Goal: Task Accomplishment & Management: Manage account settings

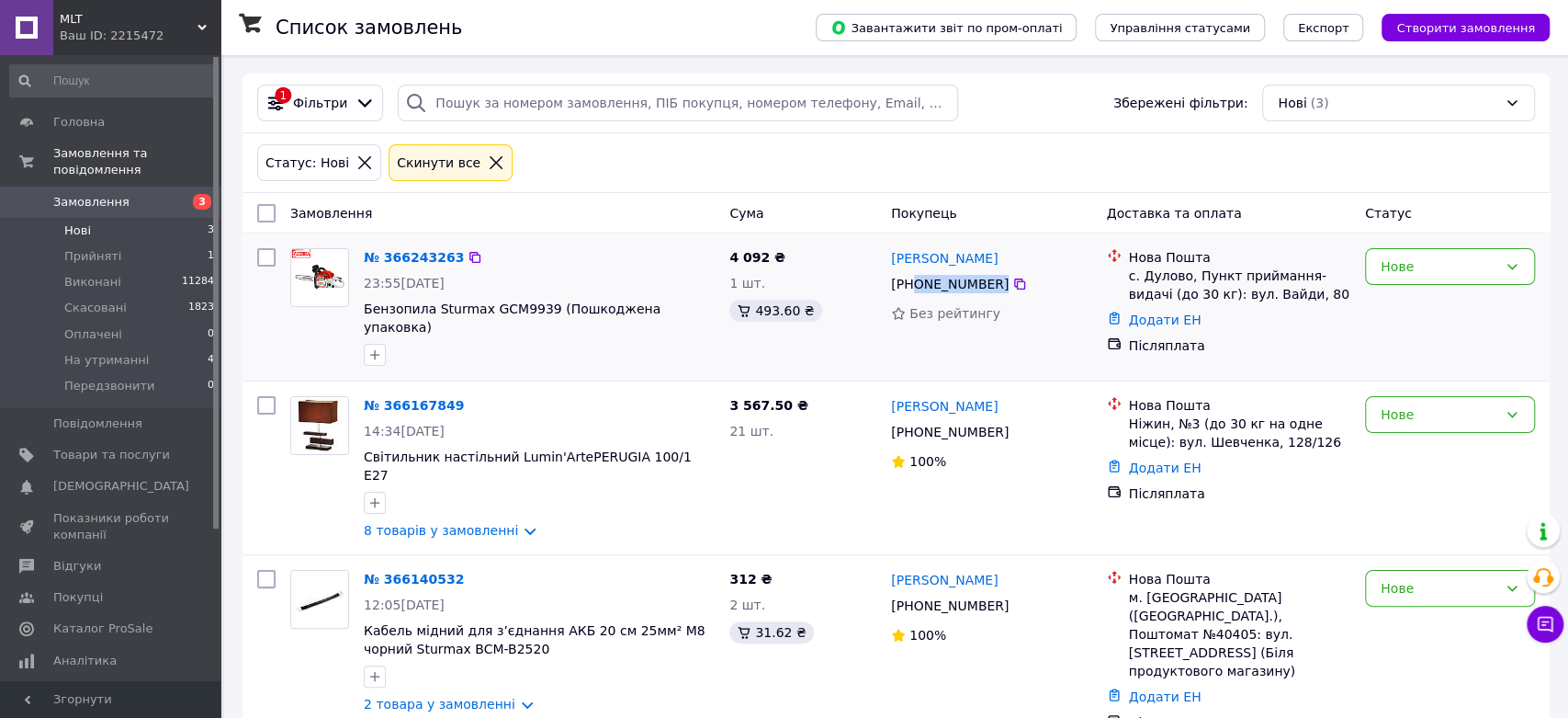
drag, startPoint x: 1029, startPoint y: 281, endPoint x: 915, endPoint y: 288, distance: 114.2
click at [915, 288] on div "[PHONE_NUMBER]" at bounding box center [991, 283] width 205 height 22
drag, startPoint x: 1026, startPoint y: 256, endPoint x: 892, endPoint y: 255, distance: 134.0
click at [892, 255] on div "[PERSON_NAME]" at bounding box center [991, 258] width 205 height 23
copy link "[PERSON_NAME]"
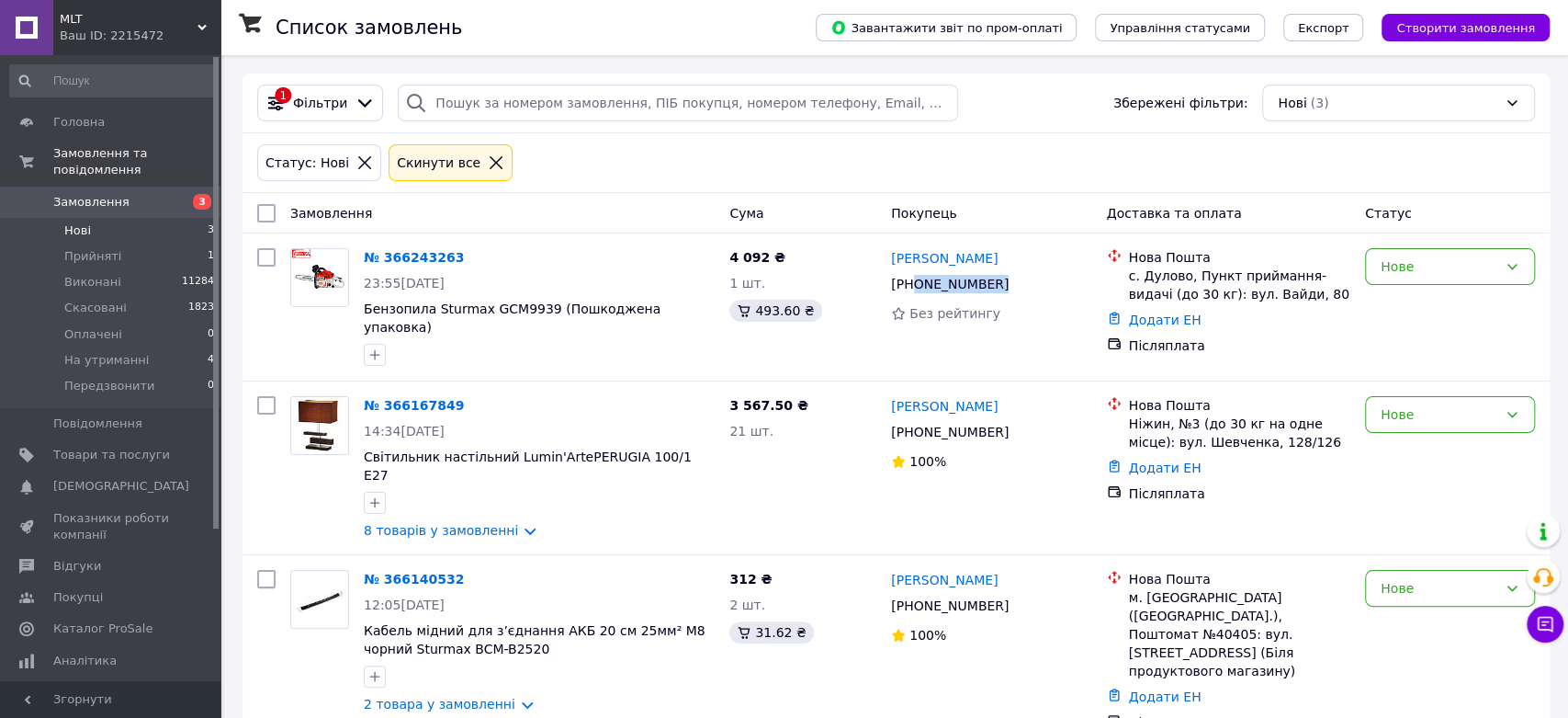
copy link "[PERSON_NAME]"
click at [1515, 268] on icon at bounding box center [1511, 266] width 14 height 14
click at [1418, 432] on li "На утриманні" at bounding box center [1450, 439] width 169 height 33
click at [512, 697] on link "2 товара у замовленні" at bounding box center [439, 704] width 151 height 14
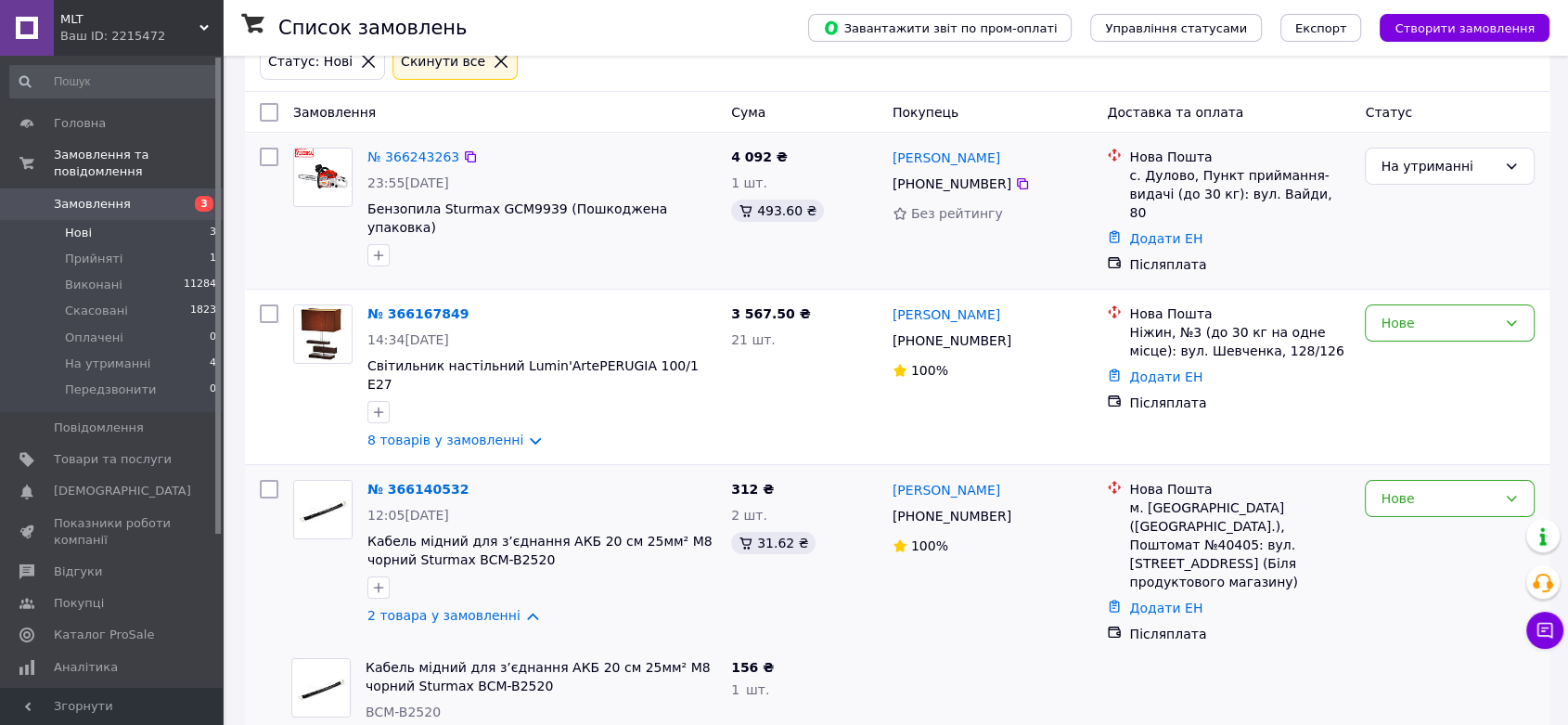
scroll to position [156, 0]
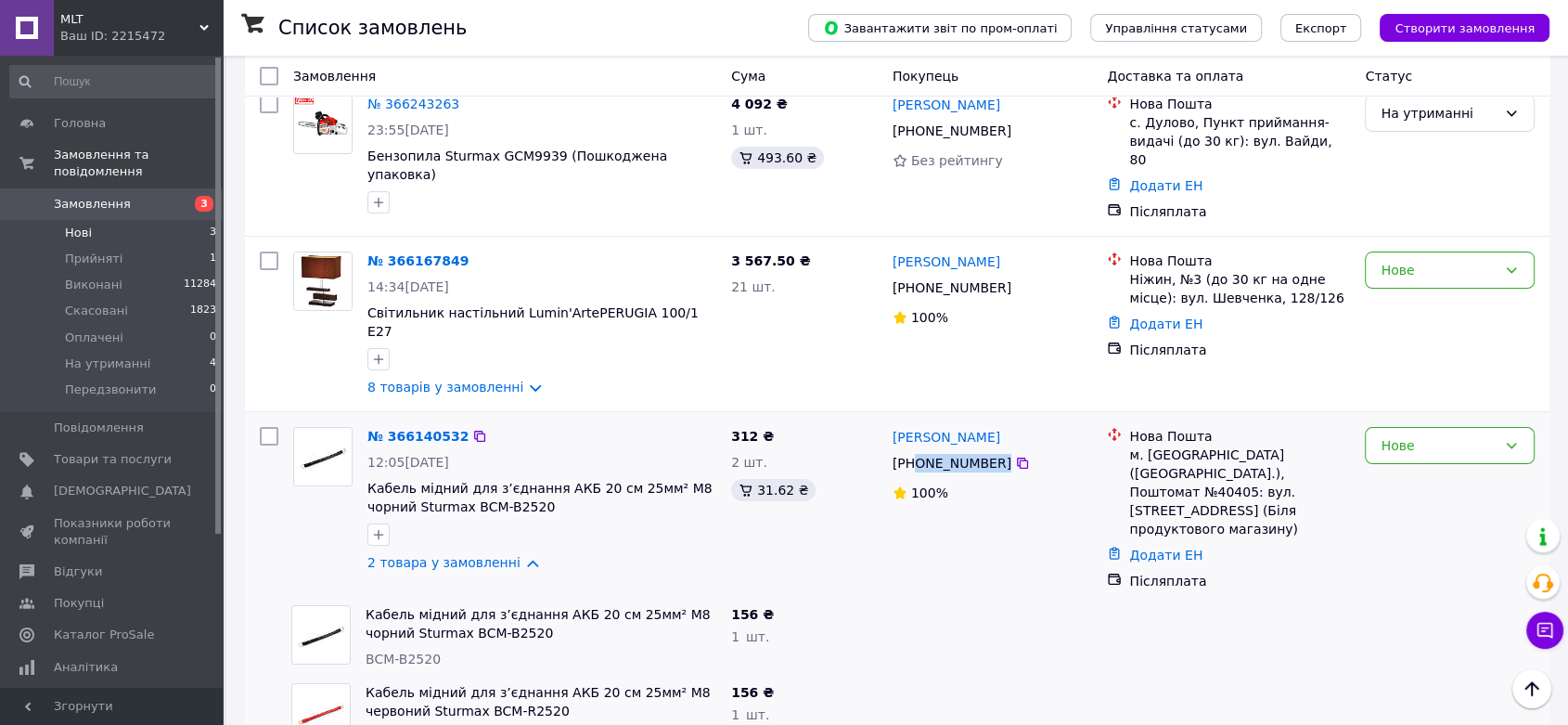
drag, startPoint x: 1001, startPoint y: 414, endPoint x: 915, endPoint y: 420, distance: 86.2
click at [915, 452] on div "[PHONE_NUMBER]" at bounding box center [993, 462] width 204 height 22
drag, startPoint x: 1030, startPoint y: 399, endPoint x: 891, endPoint y: 398, distance: 139.0
click at [891, 425] on div "[PERSON_NAME]" at bounding box center [993, 437] width 204 height 23
copy link "[PERSON_NAME]"
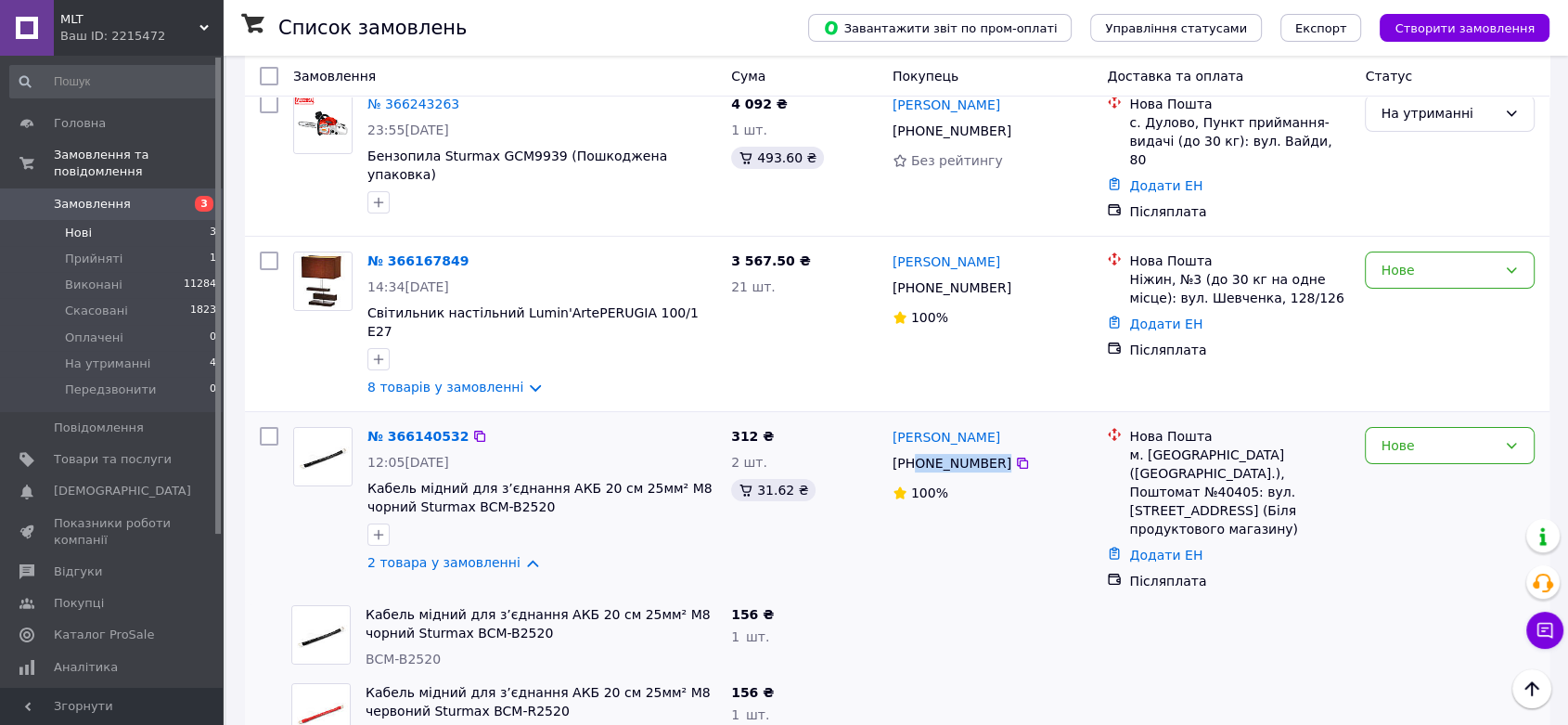
scroll to position [52, 0]
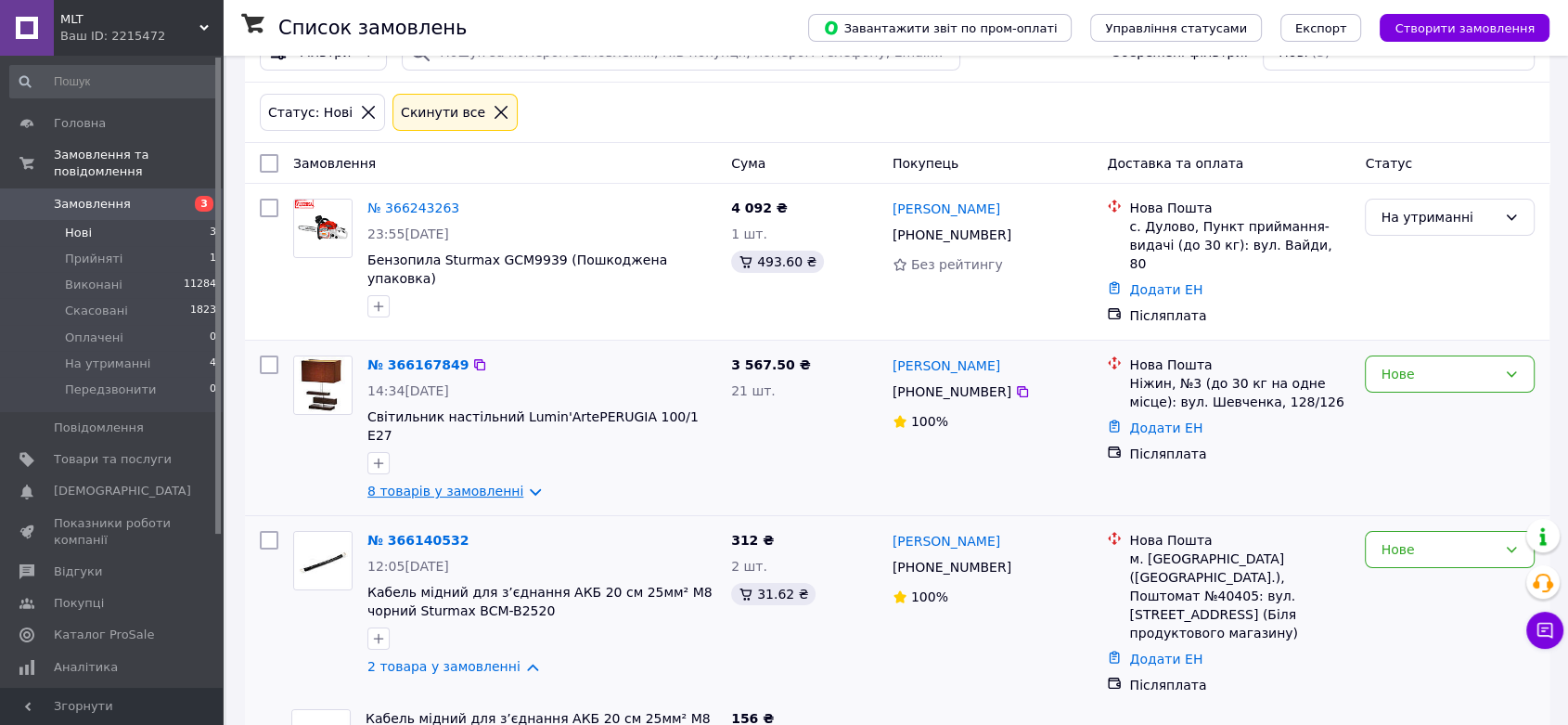
click at [518, 484] on link "8 товарів у замовленні" at bounding box center [445, 490] width 156 height 15
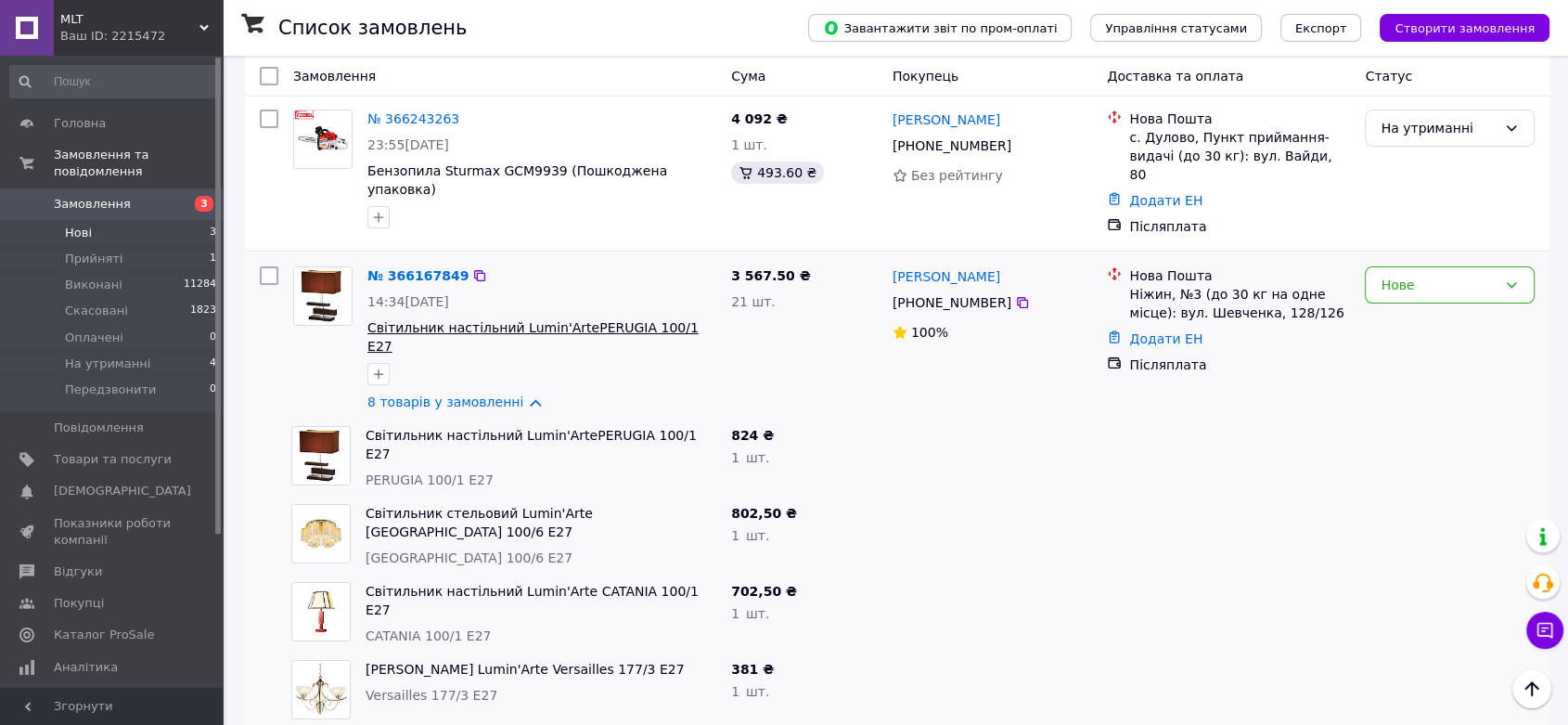
scroll to position [0, 0]
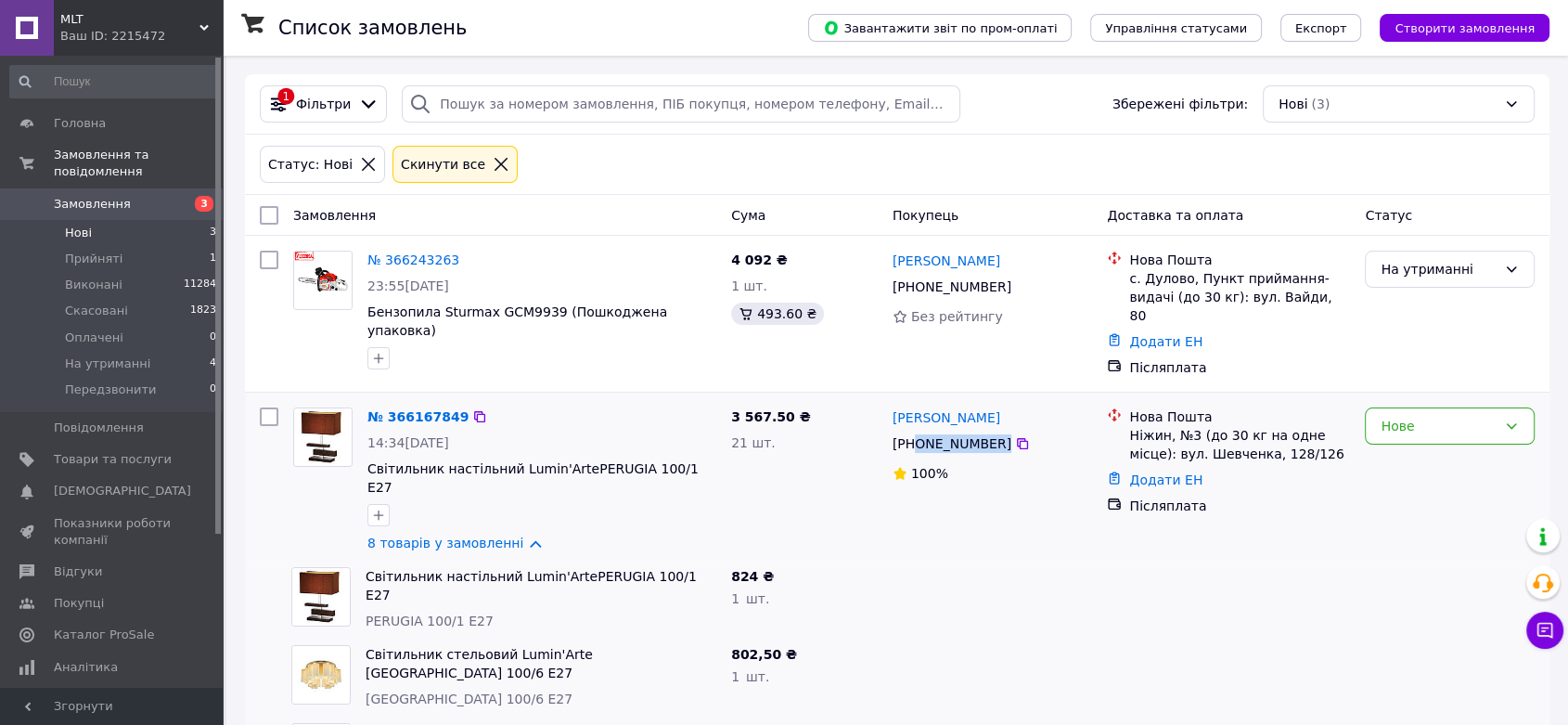
drag, startPoint x: 1027, startPoint y: 418, endPoint x: 913, endPoint y: 425, distance: 114.2
click at [913, 432] on div "[PHONE_NUMBER]" at bounding box center [993, 443] width 204 height 22
drag, startPoint x: 988, startPoint y: 399, endPoint x: 894, endPoint y: 403, distance: 94.1
click at [894, 406] on div "[PERSON_NAME]" at bounding box center [993, 417] width 204 height 23
copy link "[PERSON_NAME]"
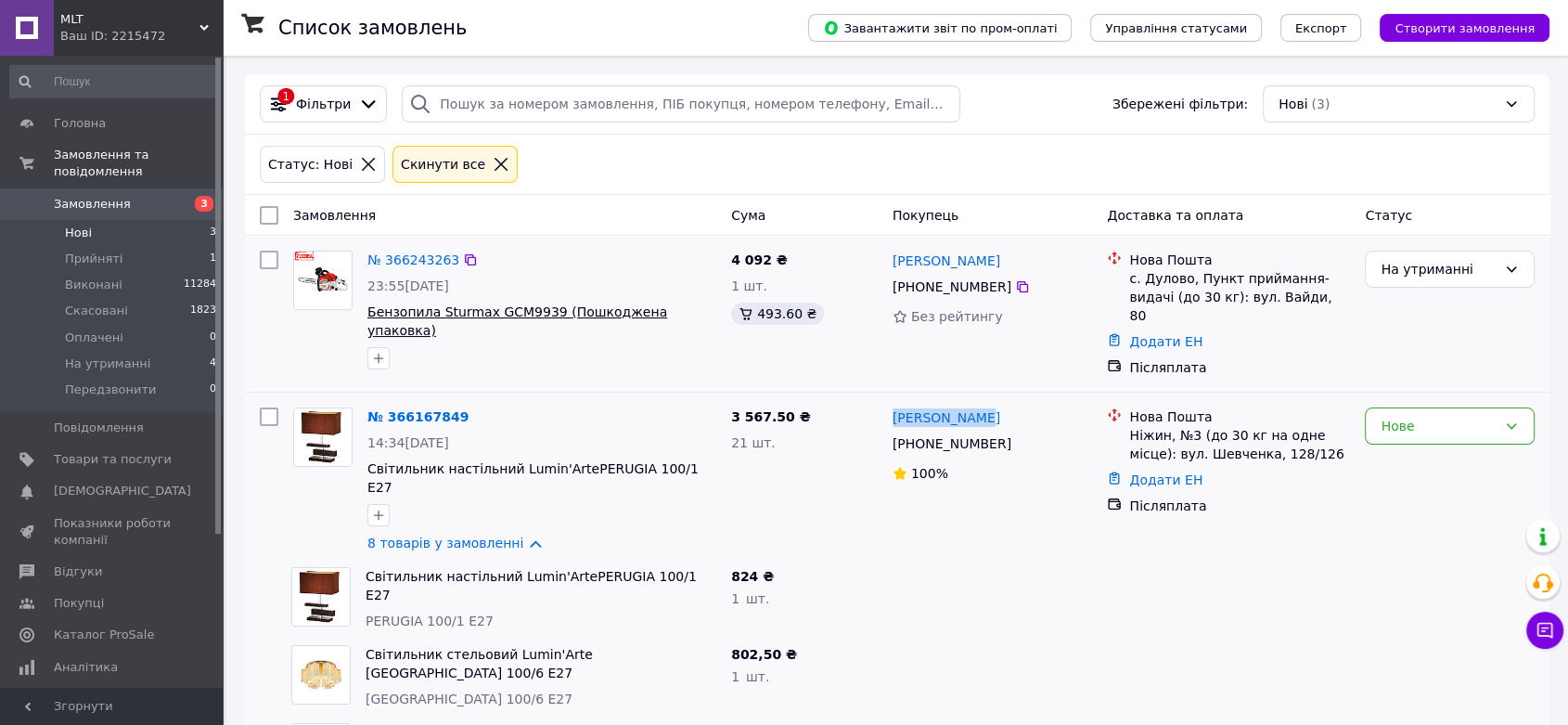
scroll to position [103, 0]
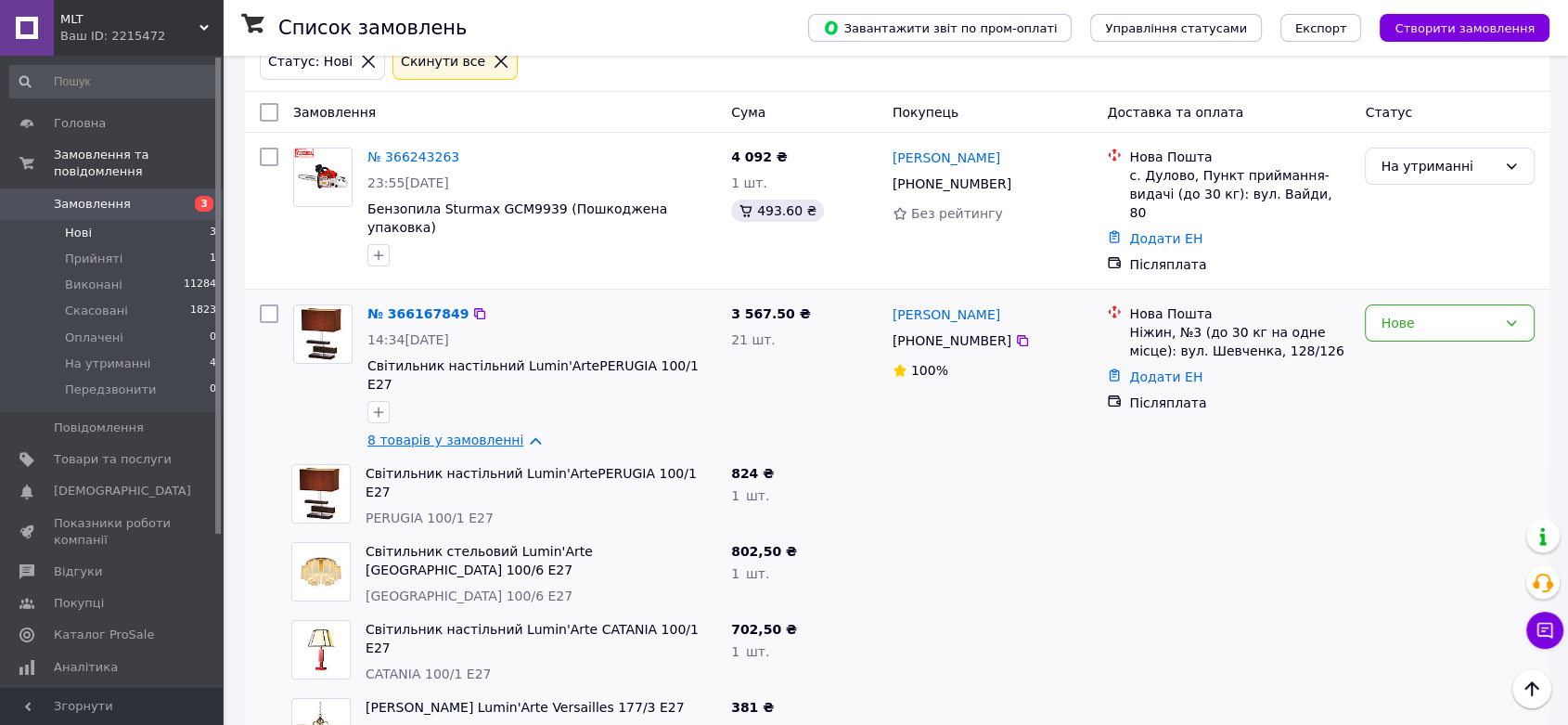
click at [513, 432] on link "8 товарів у замовленні" at bounding box center [445, 439] width 156 height 15
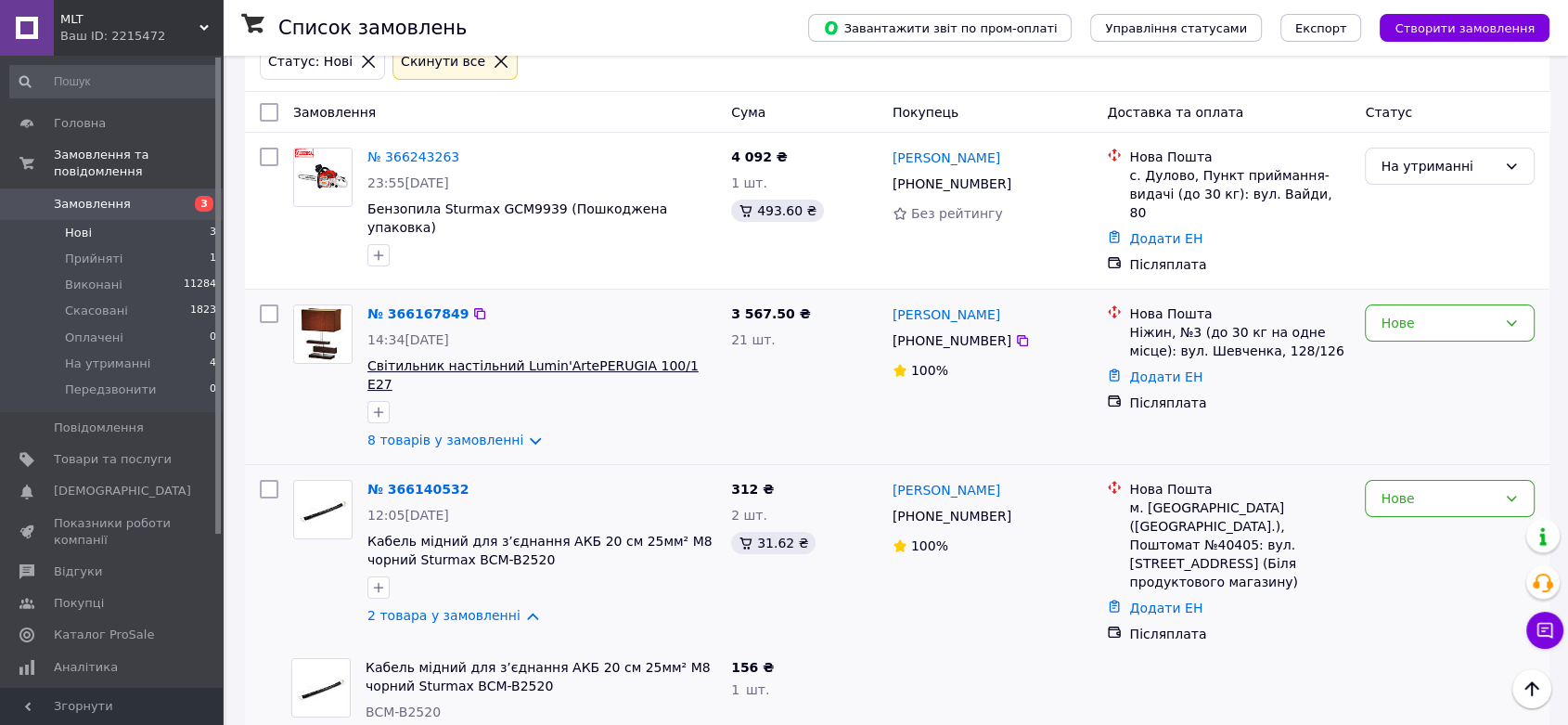
scroll to position [156, 0]
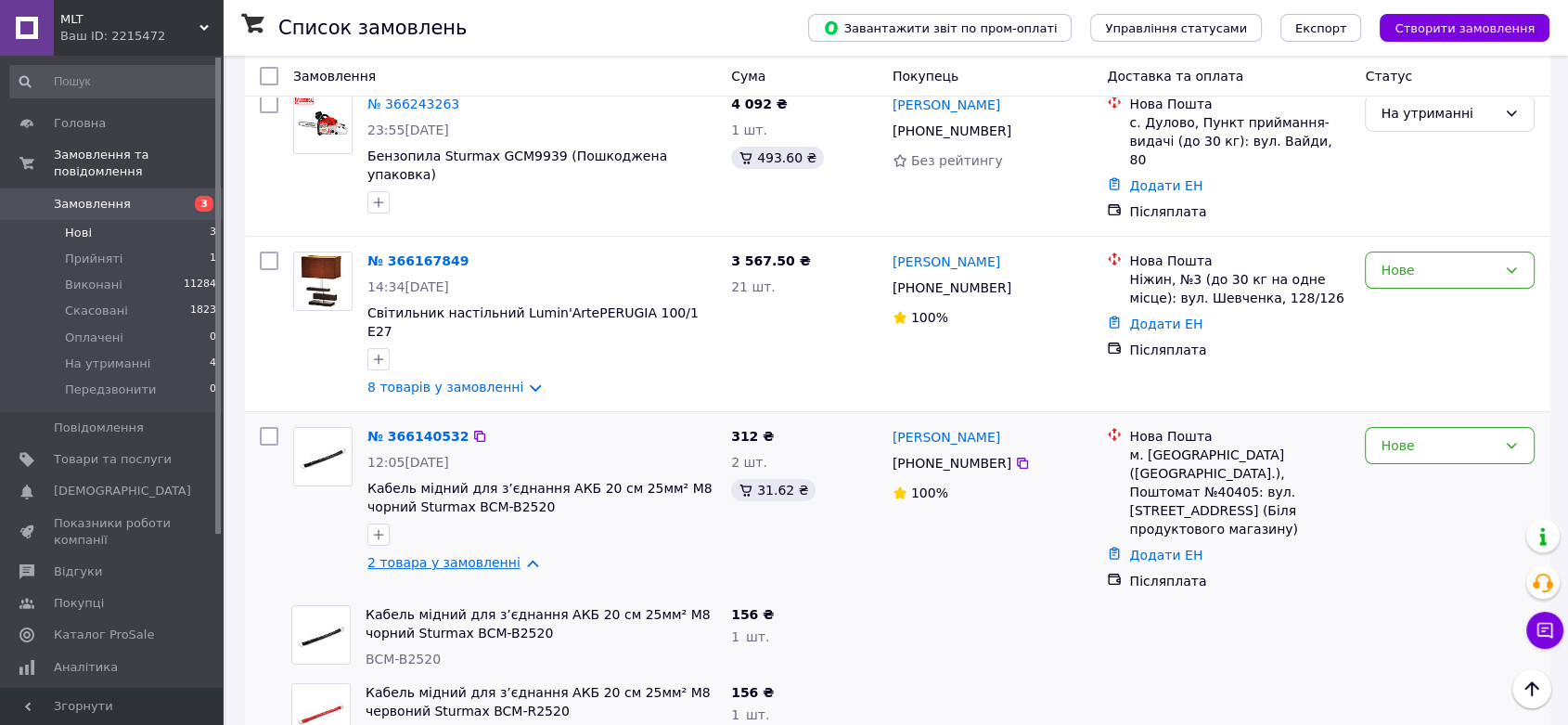
click at [512, 555] on link "2 товара у замовленні" at bounding box center [444, 562] width 153 height 15
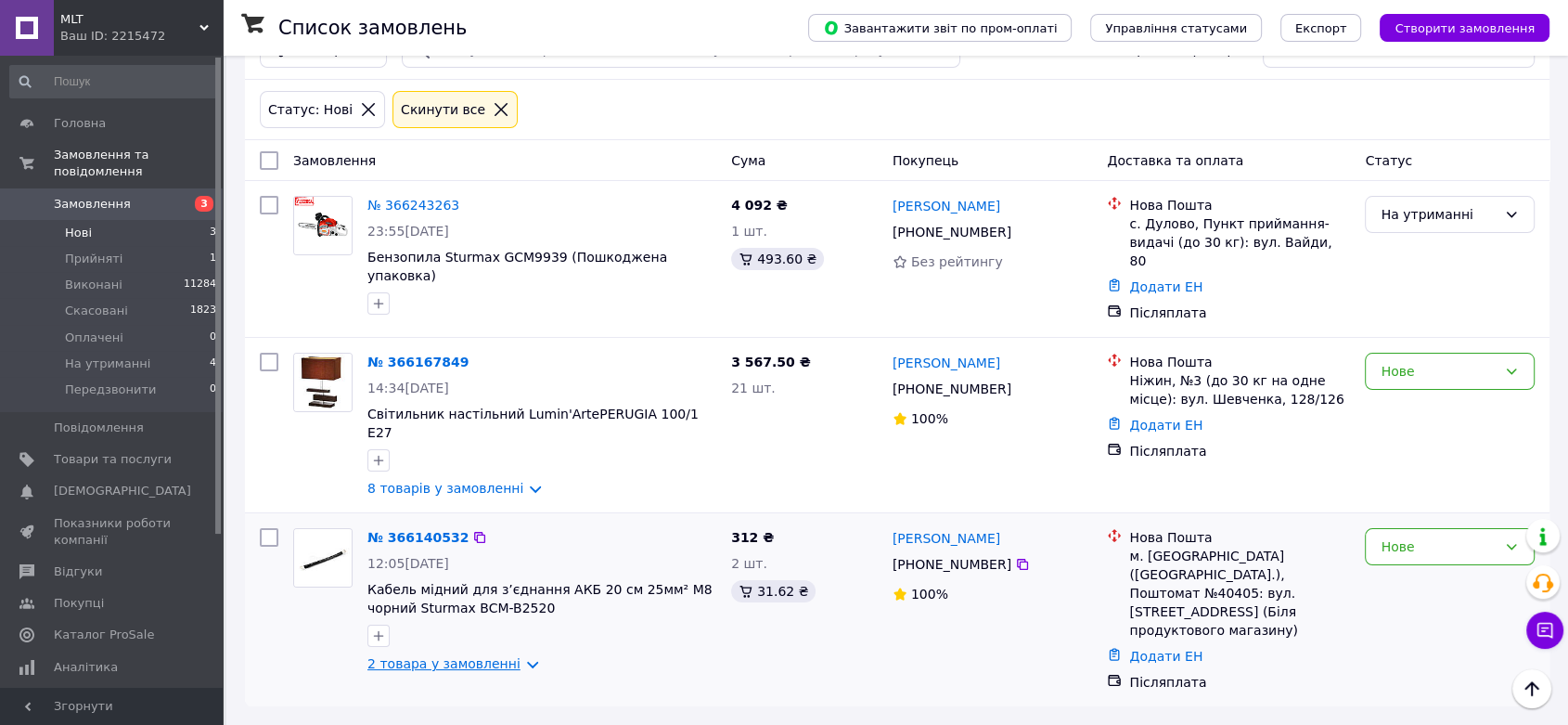
scroll to position [0, 0]
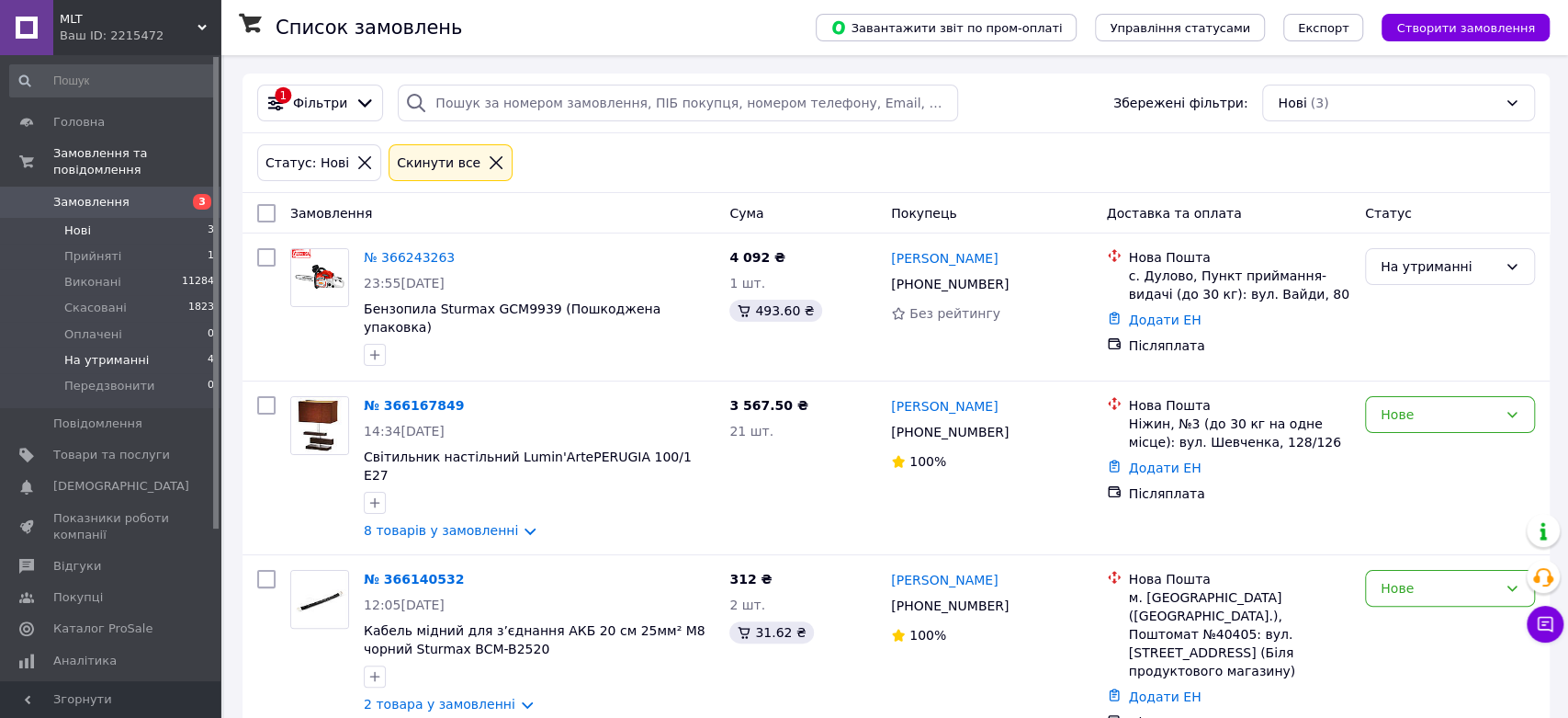
click at [149, 348] on li "На утриманні 4" at bounding box center [113, 360] width 225 height 26
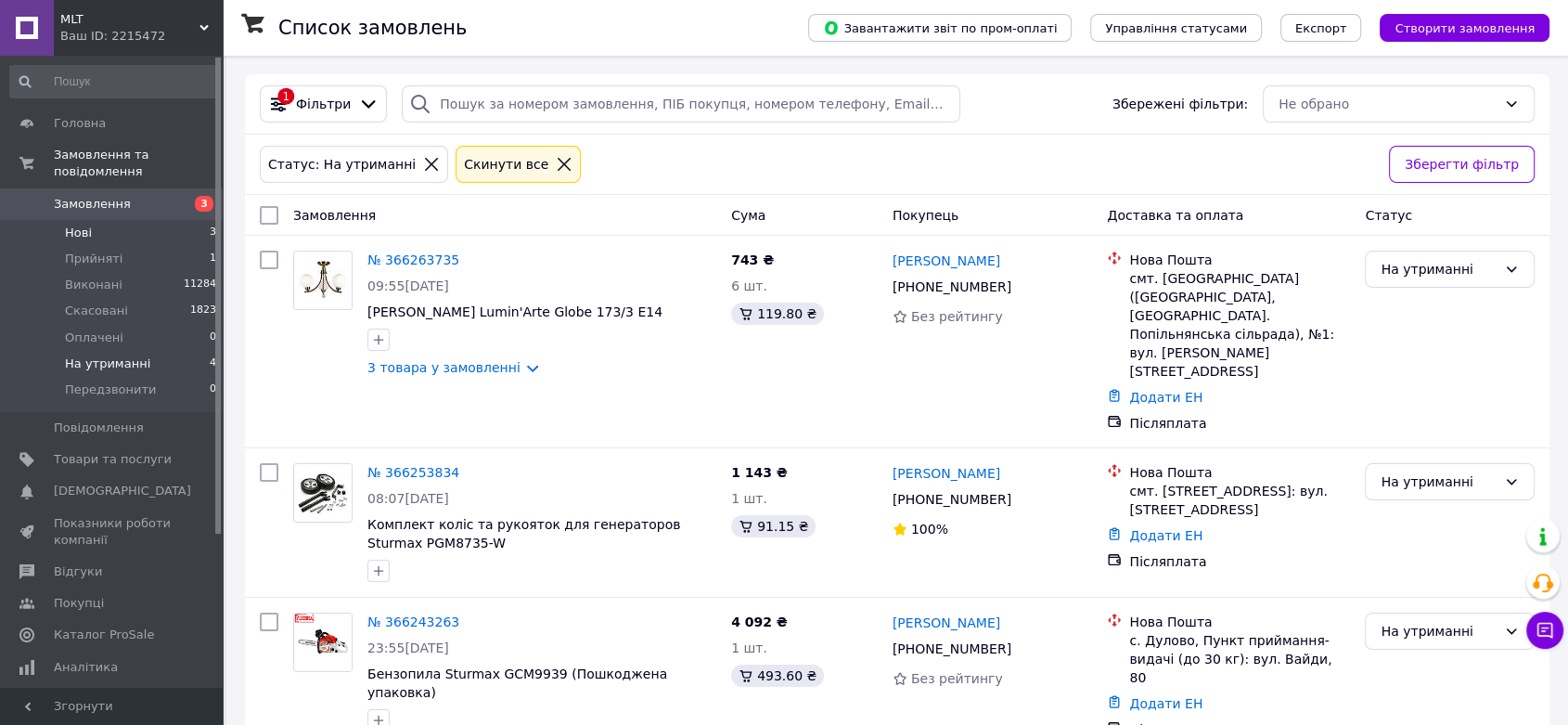
click at [136, 220] on li "Нові 3" at bounding box center [114, 233] width 228 height 26
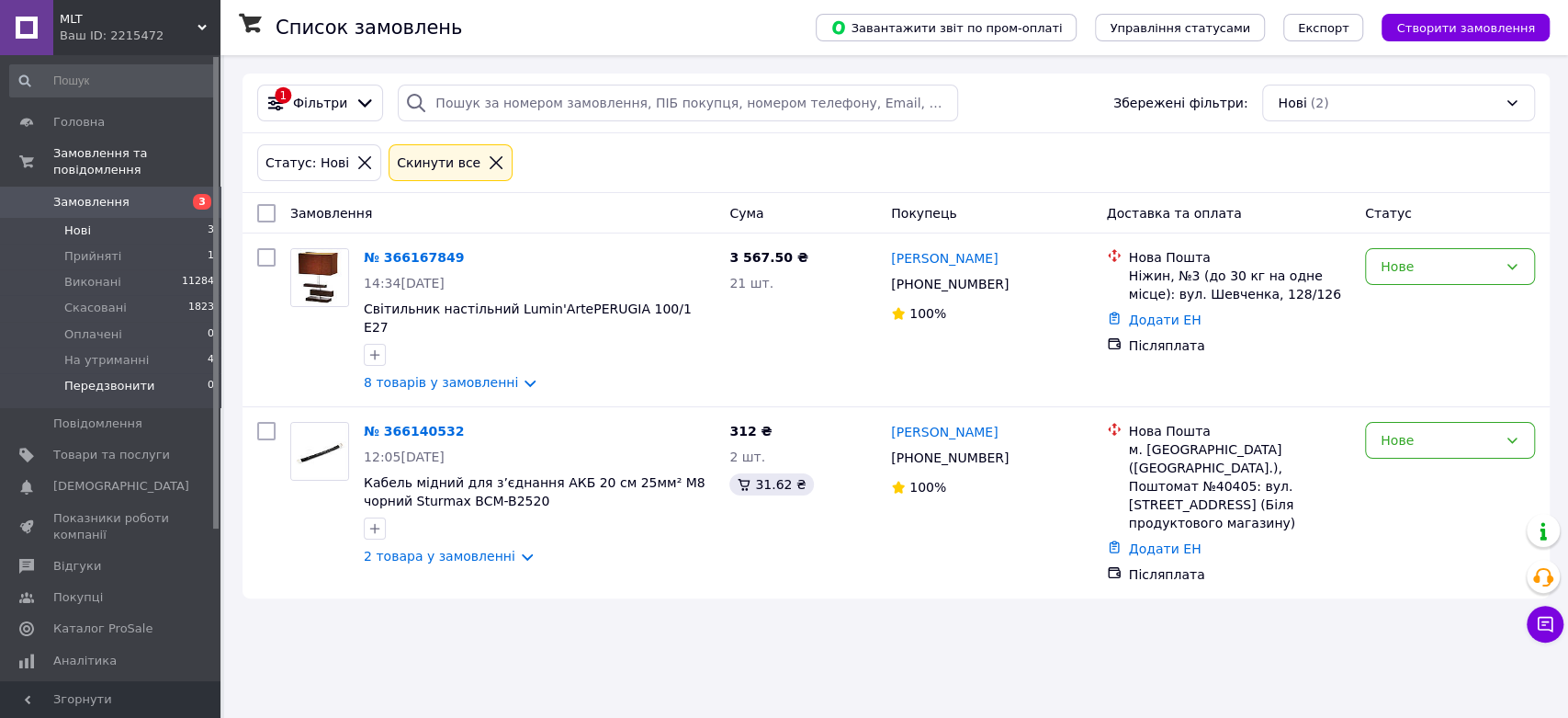
drag, startPoint x: 164, startPoint y: 345, endPoint x: 174, endPoint y: 361, distance: 18.9
click at [164, 348] on li "На утриманні 4" at bounding box center [113, 360] width 225 height 26
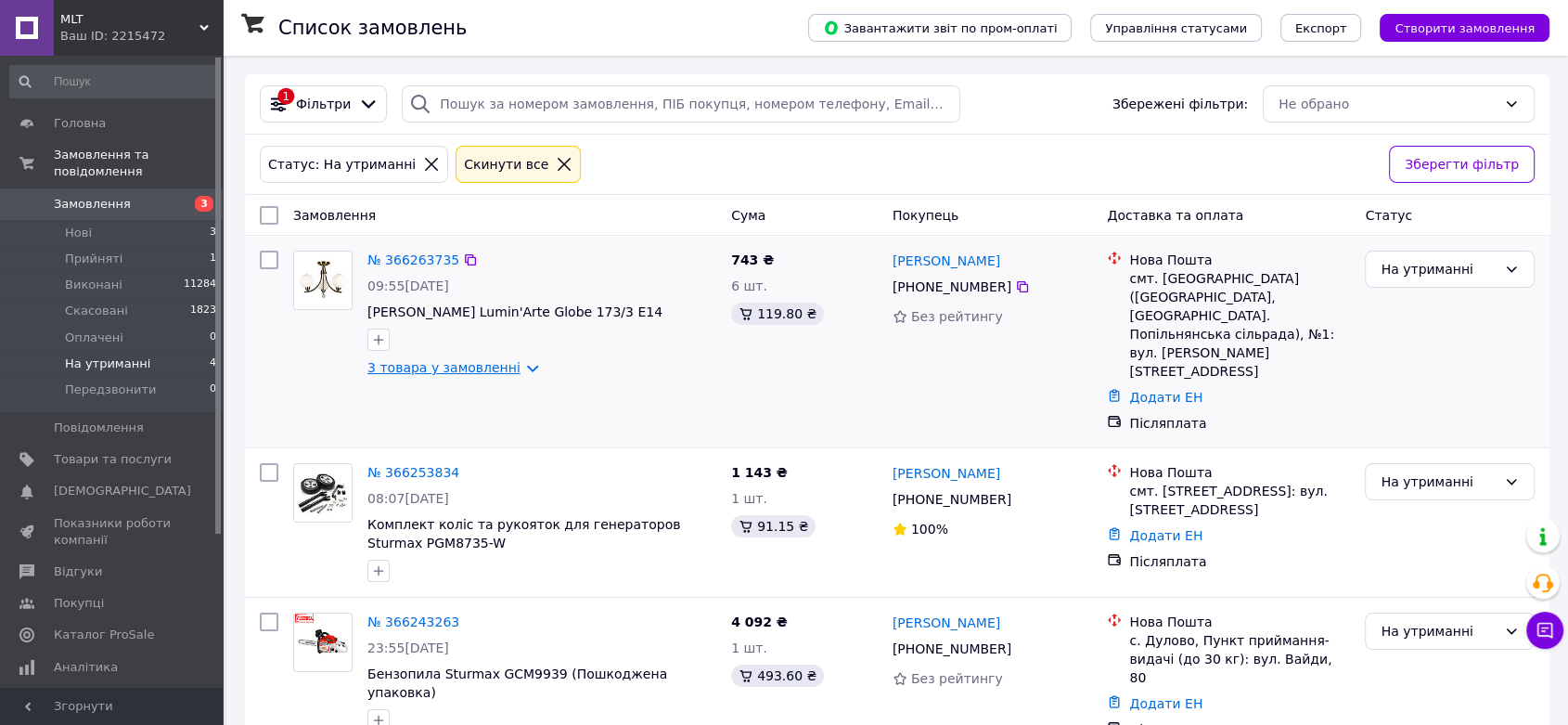
click at [515, 367] on link "3 товара у замовленні" at bounding box center [444, 367] width 153 height 15
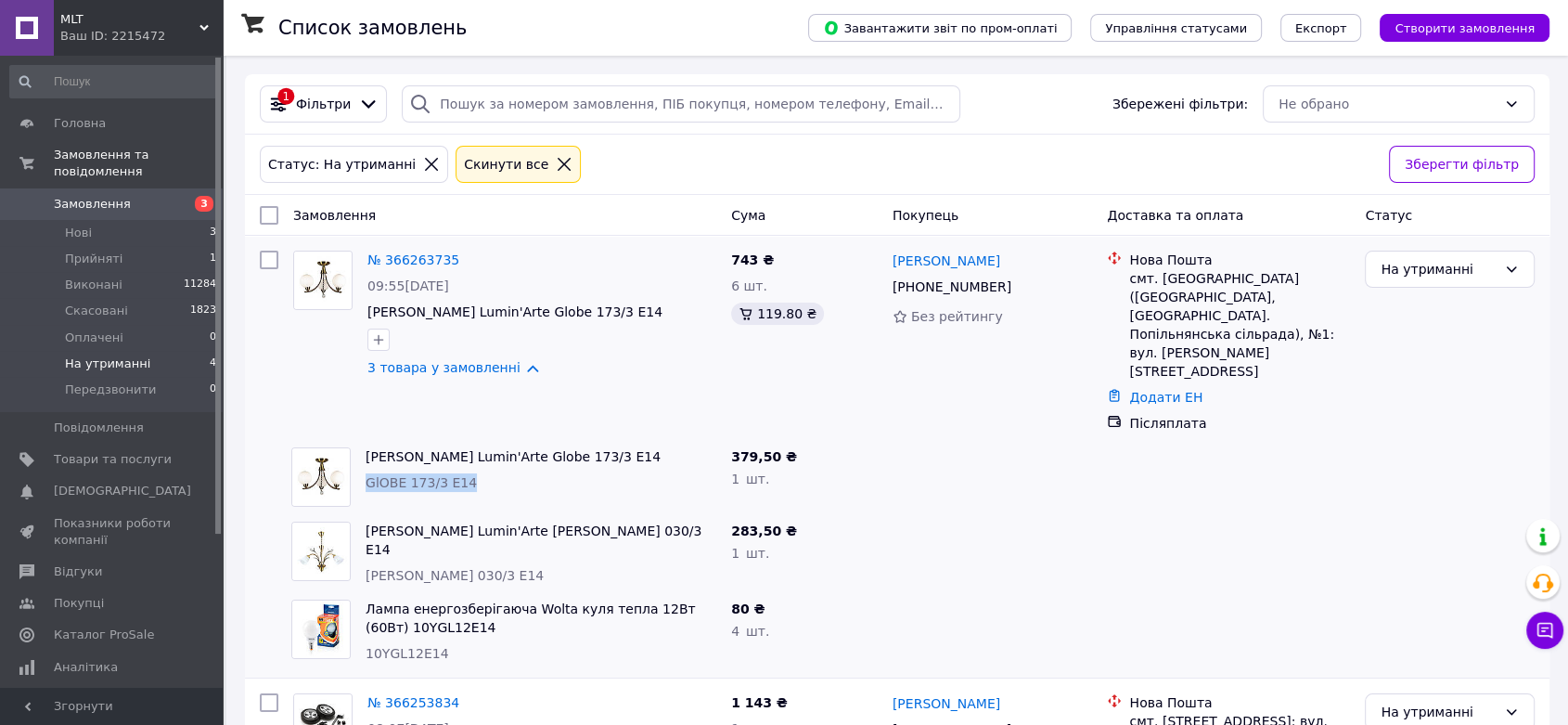
drag, startPoint x: 481, startPoint y: 448, endPoint x: 369, endPoint y: 442, distance: 112.2
click at [369, 473] on div "GlOBE 173/3 E14" at bounding box center [541, 482] width 351 height 18
copy span "GlOBE 173/3 E14"
click at [437, 568] on span "MILADY 030/3 E14" at bounding box center [454, 575] width 178 height 15
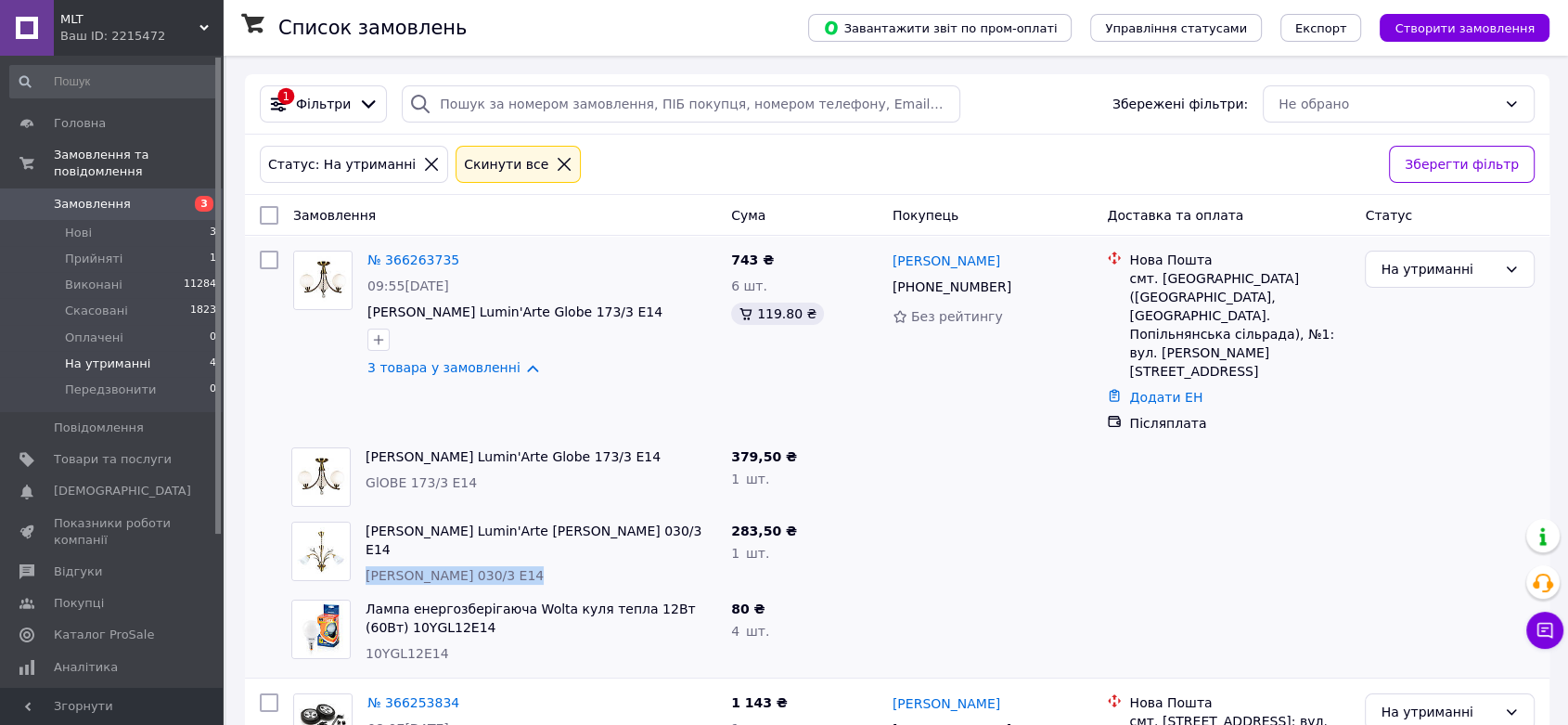
click at [437, 568] on span "MILADY 030/3 E14" at bounding box center [454, 575] width 178 height 15
copy span "MILADY 030/3 E14"
click at [415, 646] on span "10YGL12E14" at bounding box center [408, 653] width 84 height 15
copy span "10YGL12E14"
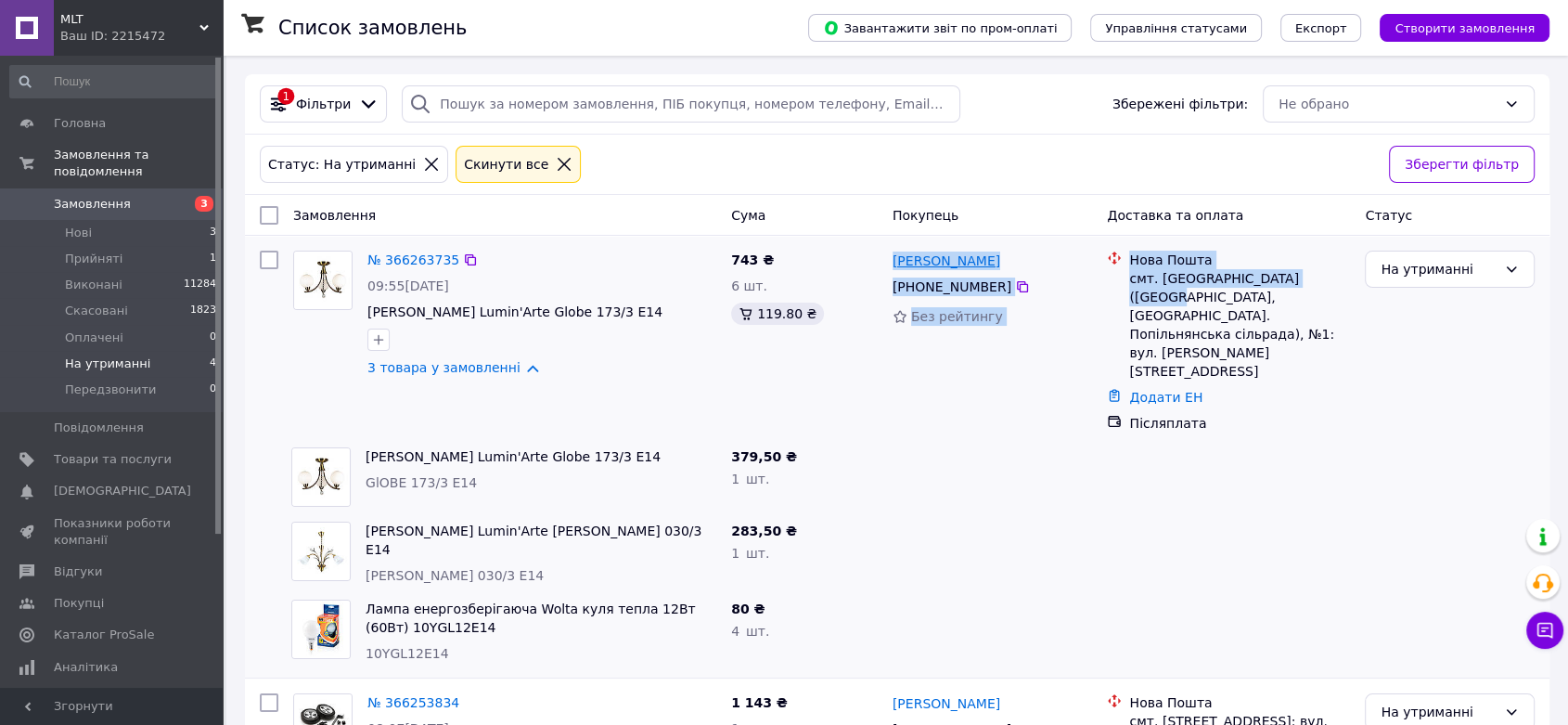
drag, startPoint x: 1326, startPoint y: 277, endPoint x: 894, endPoint y: 264, distance: 432.2
click at [894, 264] on div "№ 366263735 09:55, 12.10.2025 Люстра стельова Lumin'Arte Globe 173/3 E14 3 това…" at bounding box center [897, 342] width 1290 height 197
copy div "Леонід Скоробагатий +380 98 122 35 73 Без рейтингу Нова Пошта смт. Попільня (Жи…"
click at [1479, 259] on div "На утриманні" at bounding box center [1438, 269] width 116 height 20
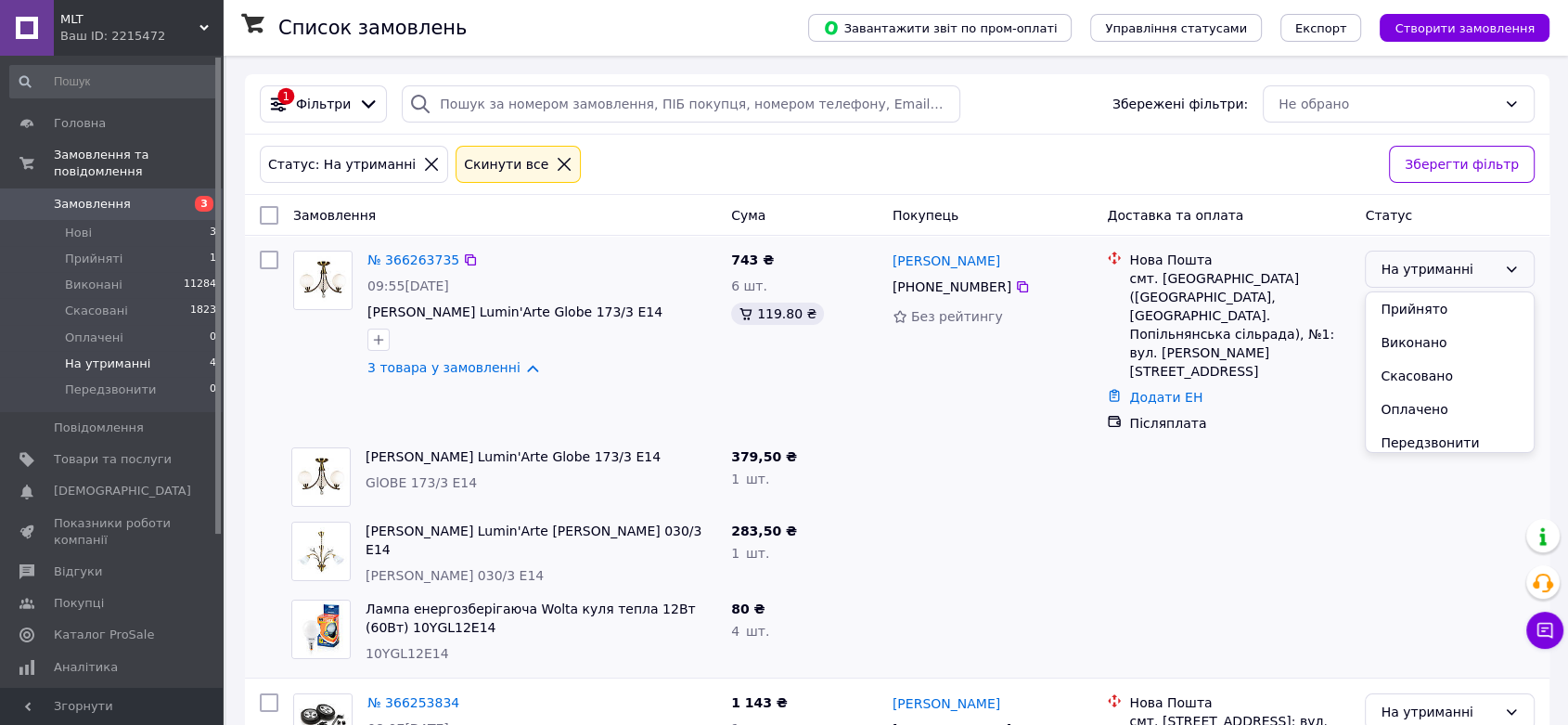
click at [1411, 310] on li "Прийнято" at bounding box center [1449, 308] width 168 height 33
drag, startPoint x: 1343, startPoint y: 482, endPoint x: 1328, endPoint y: 465, distance: 22.7
click at [1343, 514] on div at bounding box center [1228, 553] width 258 height 78
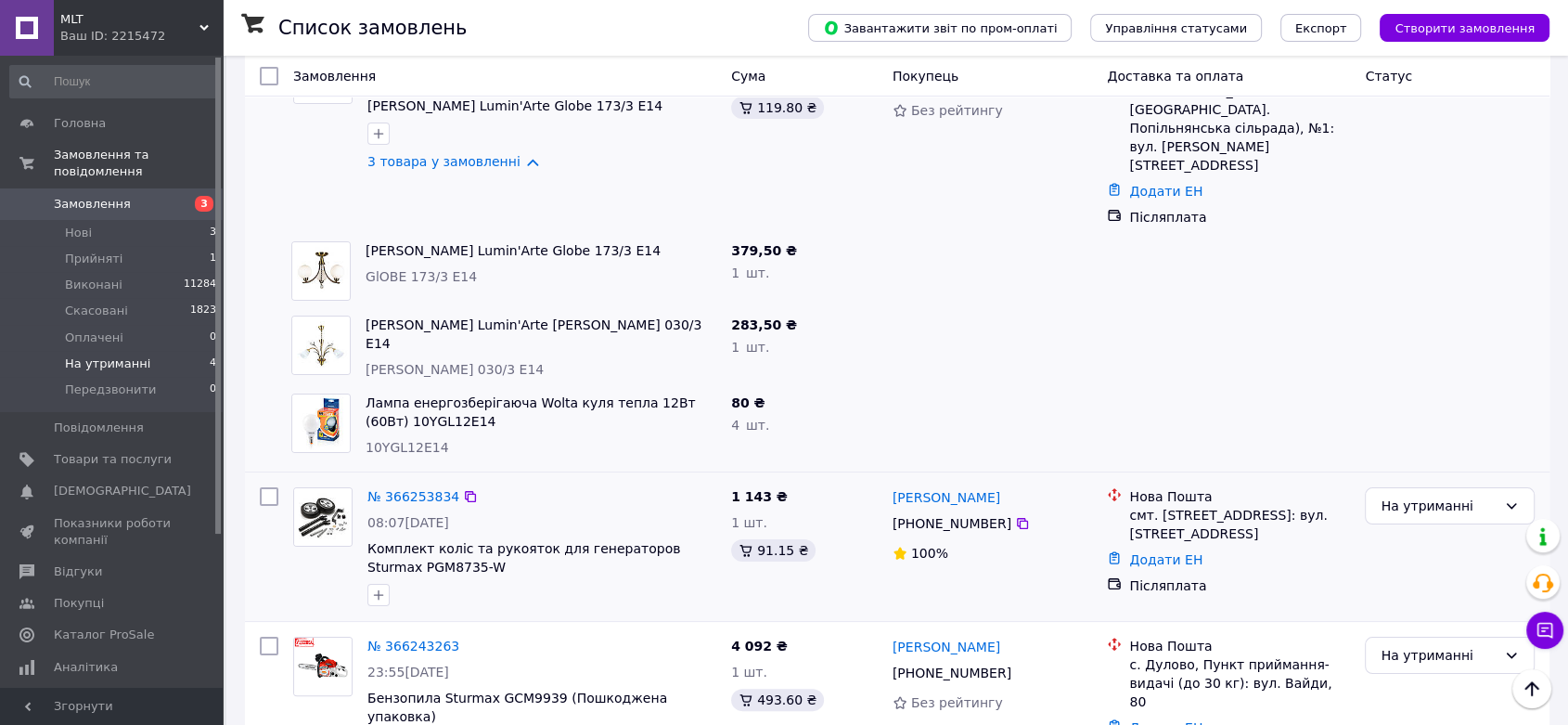
scroll to position [309, 0]
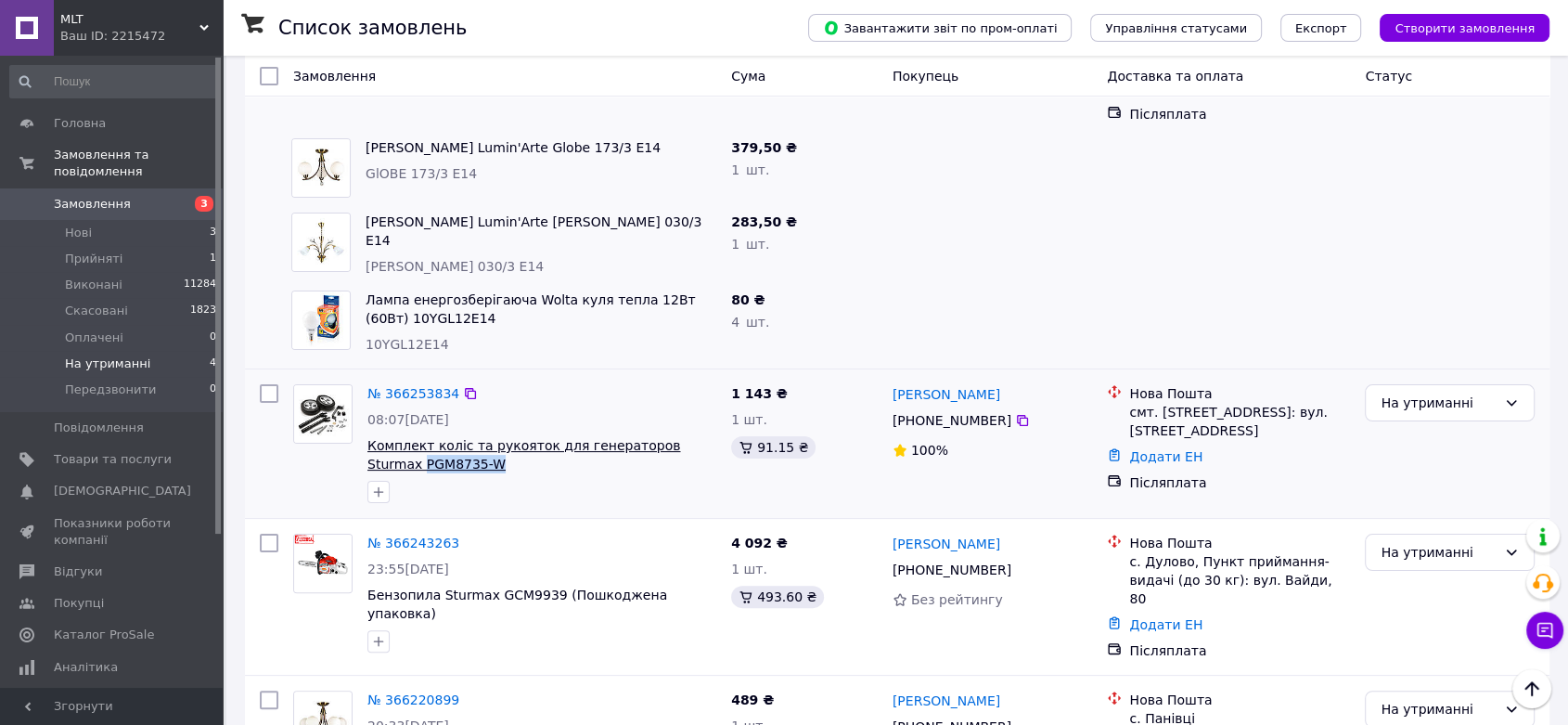
drag, startPoint x: 458, startPoint y: 421, endPoint x: 373, endPoint y: 417, distance: 85.1
click at [370, 436] on span "Комплект колiс та рукояток для генераторов Sturmax PGM8735-W" at bounding box center [542, 454] width 349 height 37
copy span "PGM8735-W"
drag, startPoint x: 1032, startPoint y: 357, endPoint x: 886, endPoint y: 356, distance: 146.0
click at [886, 377] on div "Константин Бабиченко +380 95 274 85 03 100%" at bounding box center [992, 443] width 215 height 133
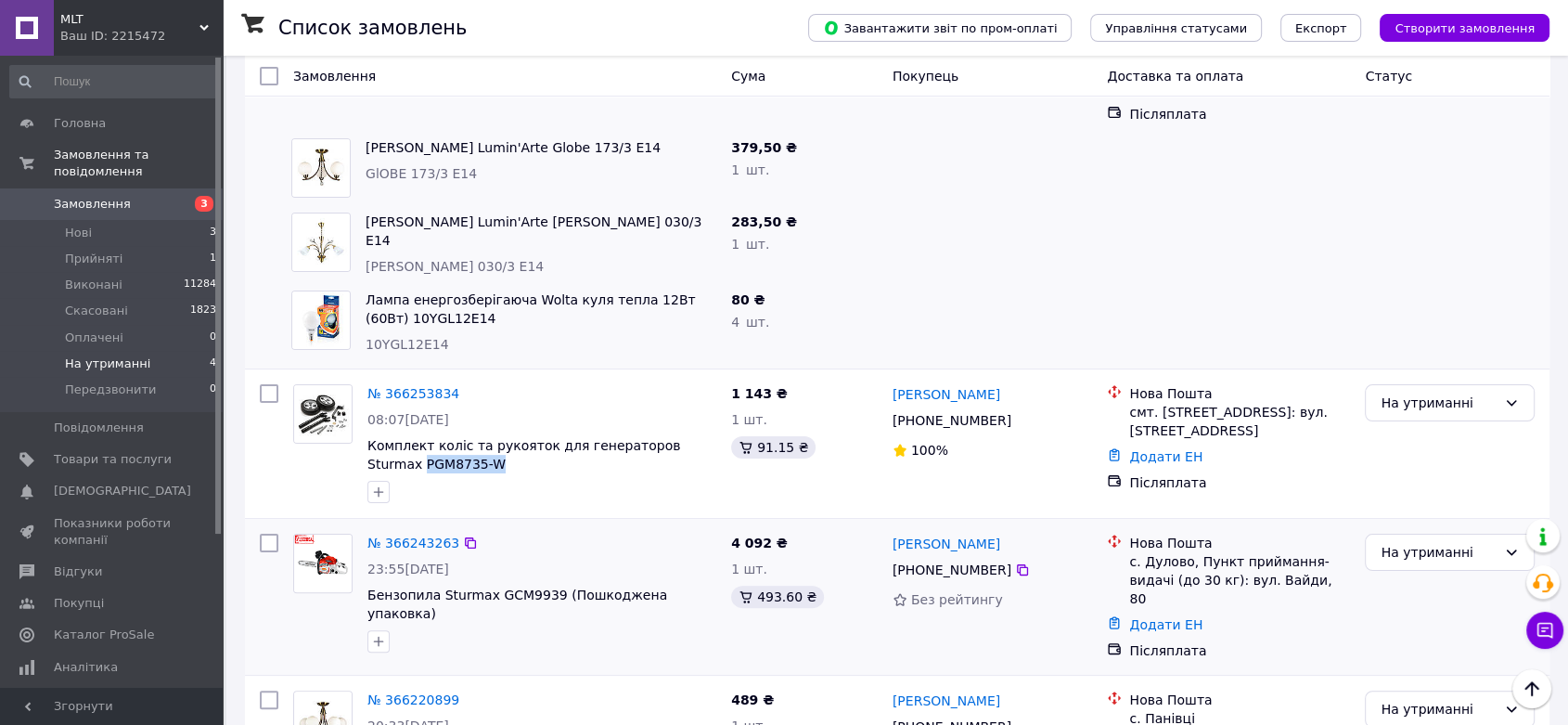
copy link "[PERSON_NAME]"
click at [1015, 413] on icon at bounding box center [1021, 419] width 15 height 15
click at [1181, 403] on div "смт. [STREET_ADDRESS]: вул. [STREET_ADDRESS]" at bounding box center [1239, 421] width 221 height 37
click at [1477, 392] on div "На утриманні" at bounding box center [1438, 402] width 116 height 20
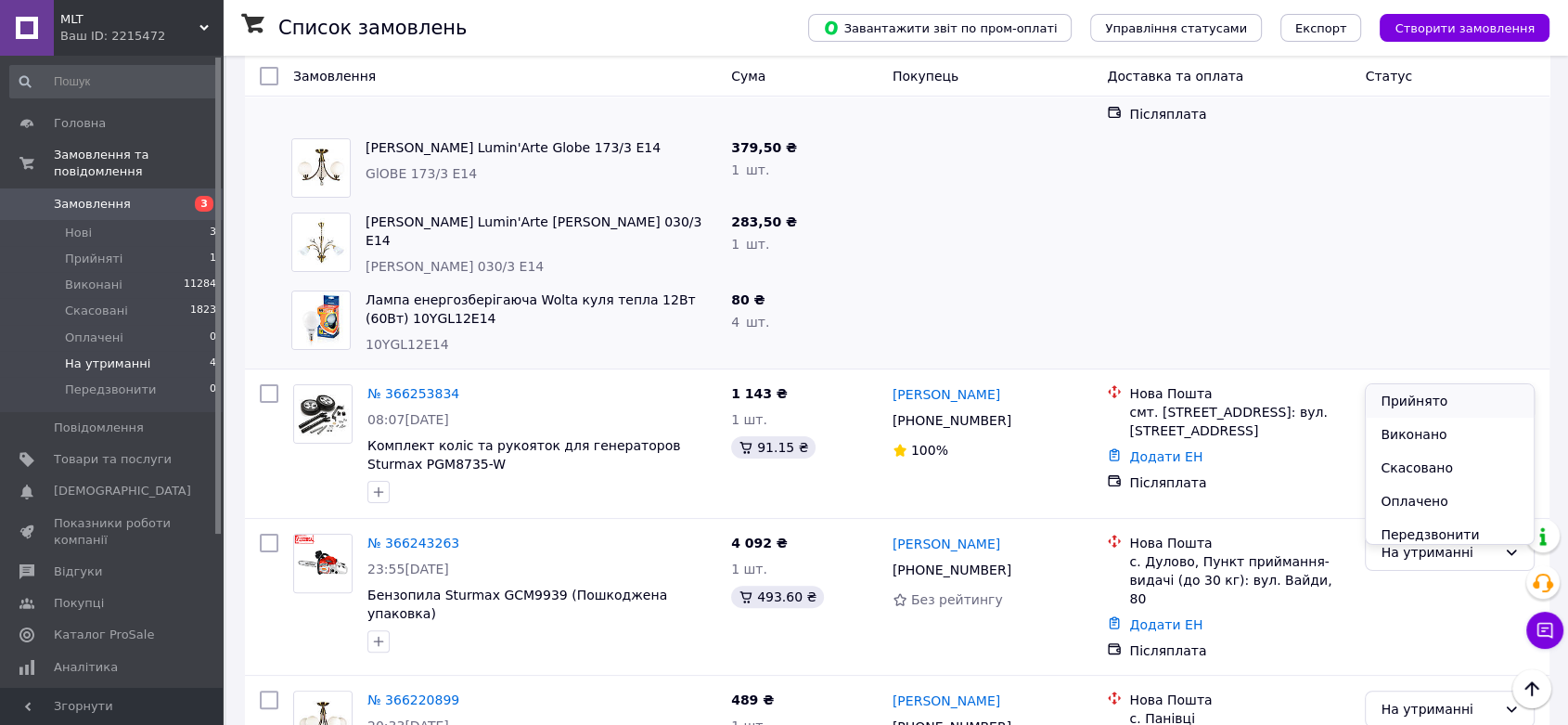
click at [1415, 394] on li "Прийнято" at bounding box center [1449, 401] width 168 height 33
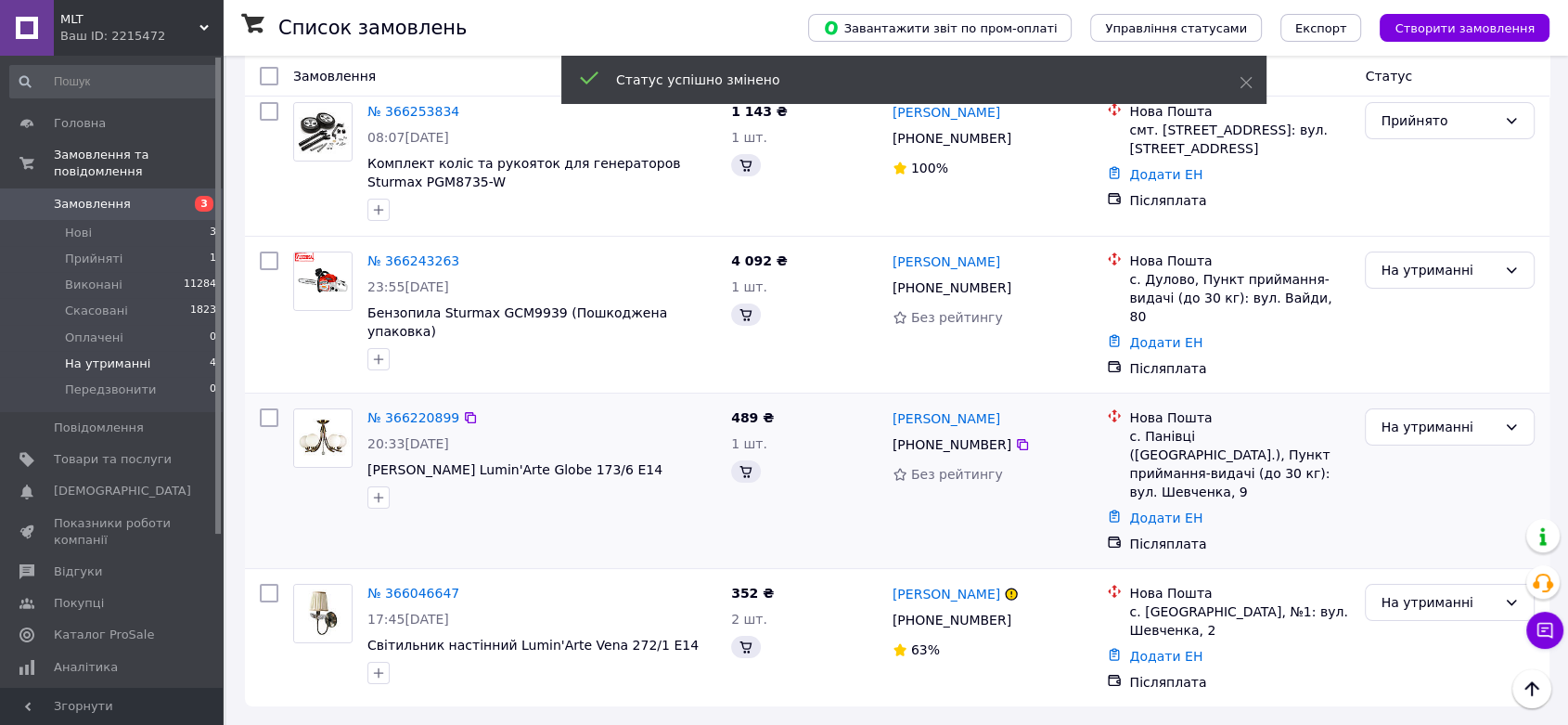
scroll to position [0, 0]
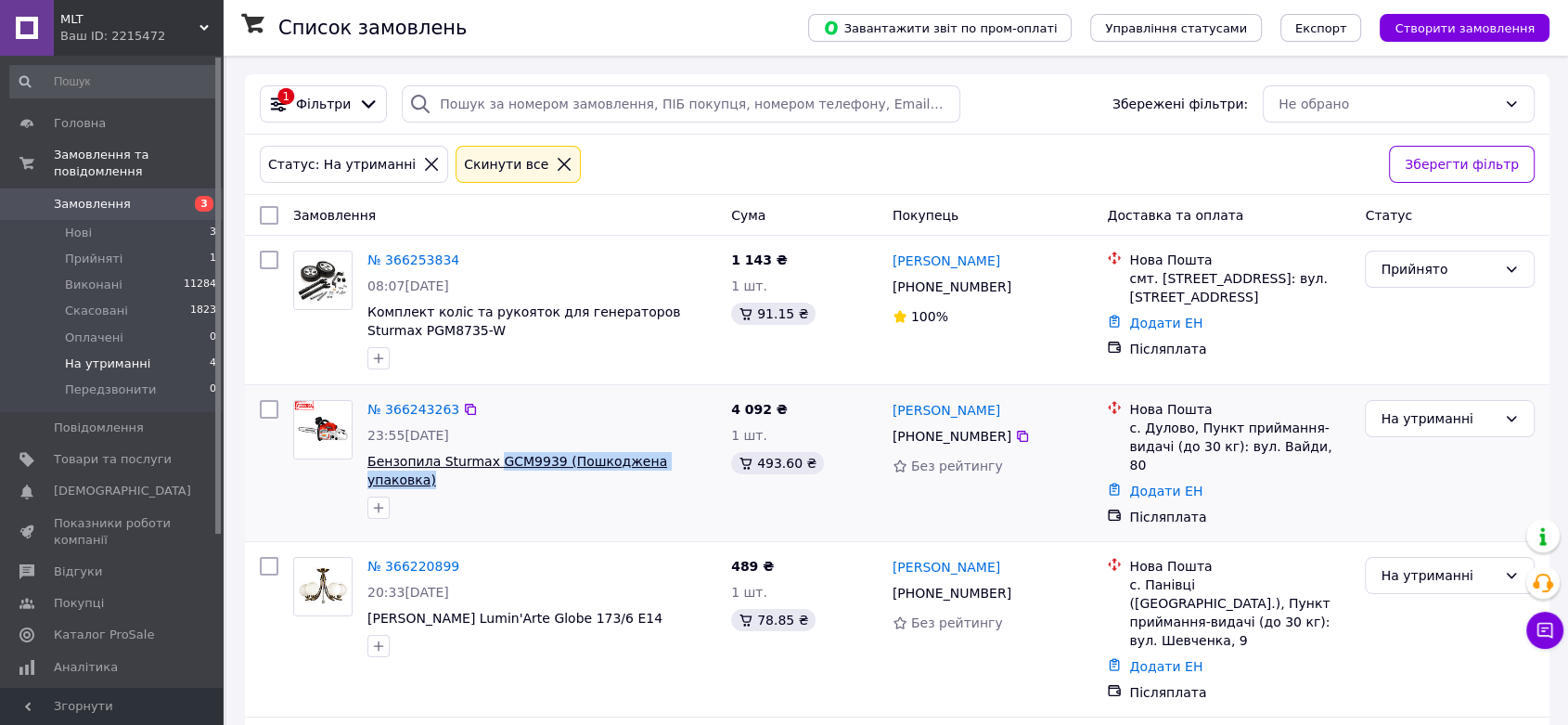
drag, startPoint x: 697, startPoint y: 452, endPoint x: 485, endPoint y: 469, distance: 212.7
click at [485, 469] on span "Бензопила Sturmax GCM9939 (Пошкоджена упаковка)" at bounding box center [542, 470] width 349 height 37
drag, startPoint x: 1011, startPoint y: 414, endPoint x: 889, endPoint y: 404, distance: 122.4
click at [889, 404] on div "Вячеслав Кресанич +380 68 458 64 28 Без рейтингу" at bounding box center [992, 462] width 215 height 141
click at [1016, 437] on icon at bounding box center [1021, 436] width 11 height 11
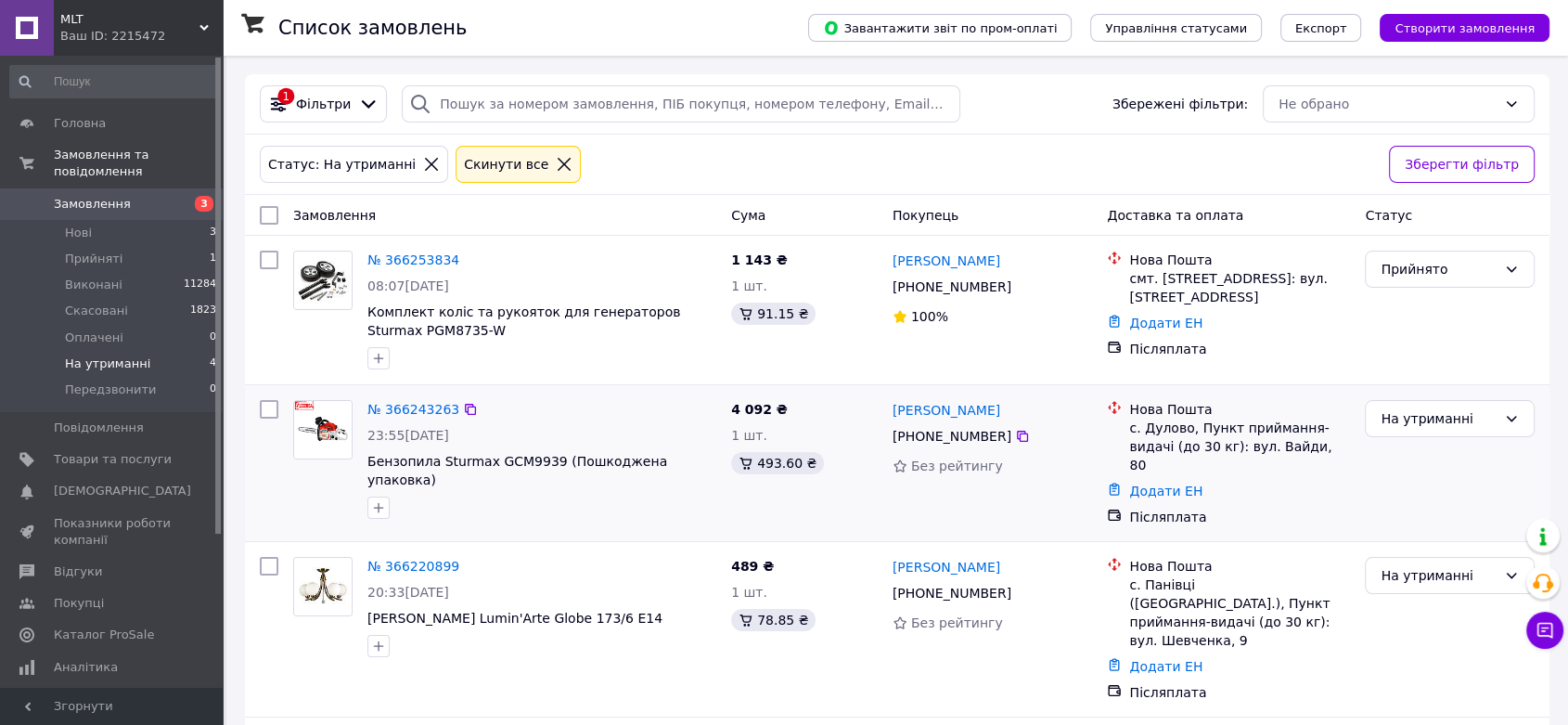
click at [1153, 425] on div "с. Дулово, Пункт приймання-видачі (до 30 кг): вул. Вайди, 80" at bounding box center [1239, 446] width 221 height 55
click at [1448, 410] on div "На утриманні" at bounding box center [1438, 418] width 116 height 20
click at [1404, 454] on li "Прийнято" at bounding box center [1449, 458] width 168 height 33
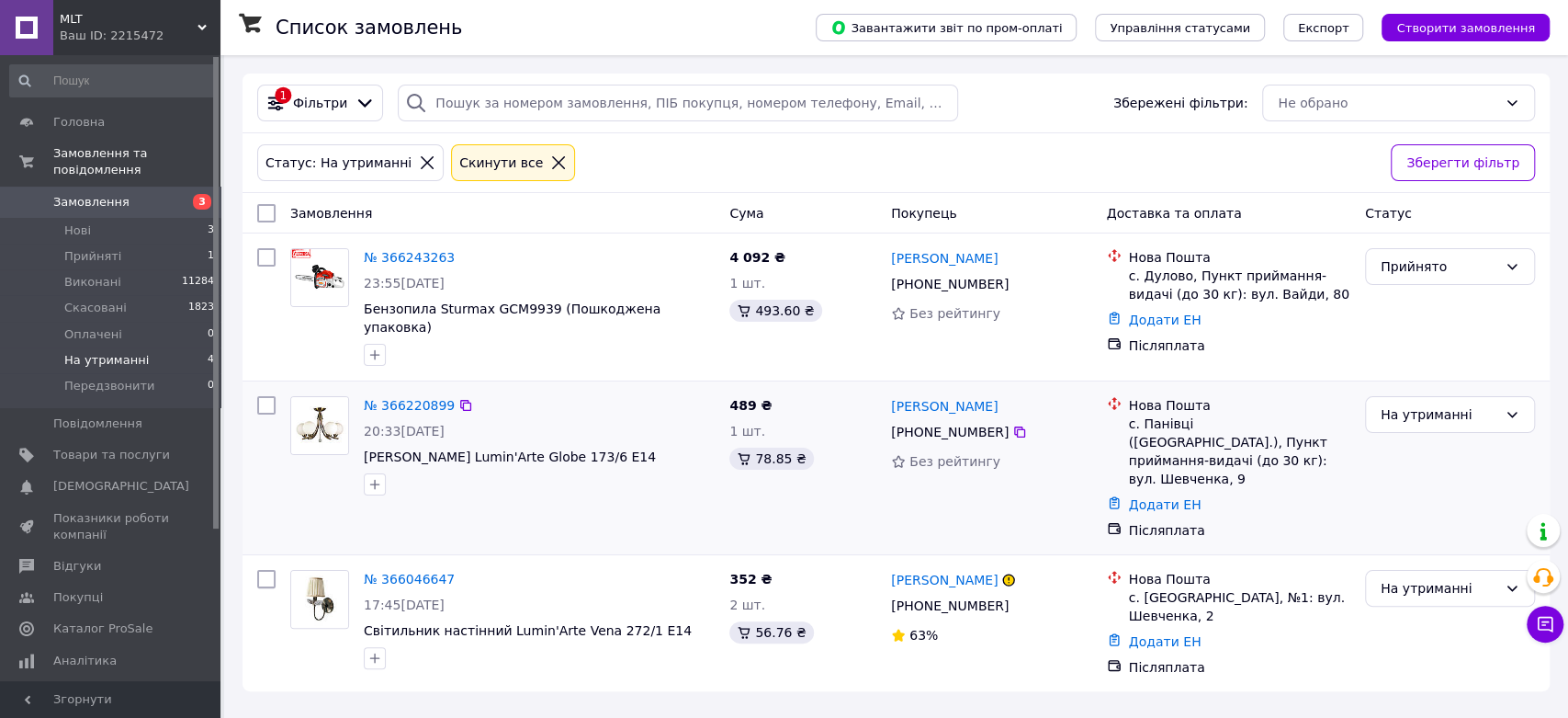
drag, startPoint x: 1022, startPoint y: 390, endPoint x: 886, endPoint y: 386, distance: 136.1
click at [886, 388] on div "Валентина Семенова +380 98 436 84 23 Без рейтингу" at bounding box center [992, 467] width 216 height 158
click at [1010, 423] on div at bounding box center [1019, 432] width 18 height 18
click at [1014, 427] on icon at bounding box center [1019, 432] width 11 height 11
drag, startPoint x: 1307, startPoint y: 412, endPoint x: 1143, endPoint y: 411, distance: 164.0
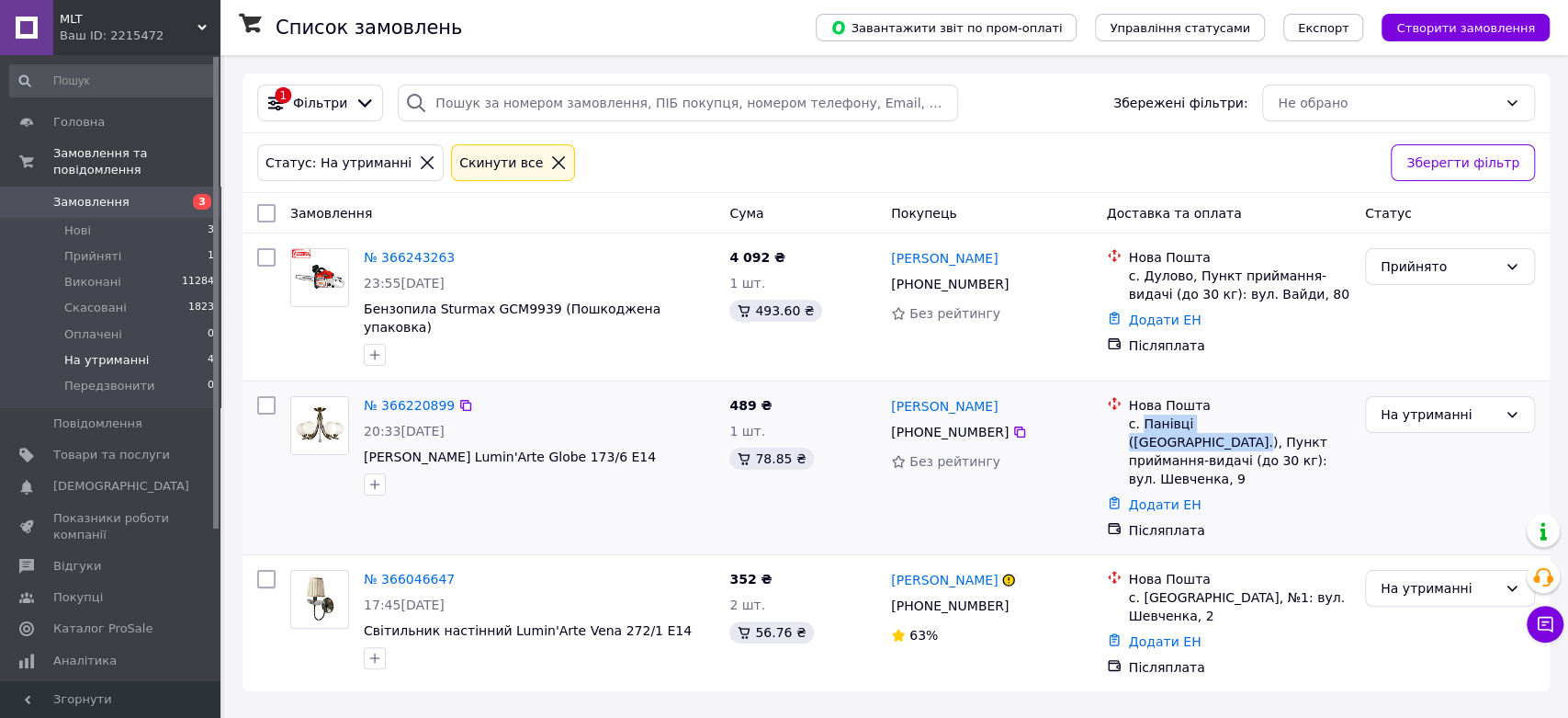
click at [1143, 414] on div "с. Панівці ([GEOGRAPHIC_DATA].), Пункт приймання-видачі (до 30 кг): вул. Шевчен…" at bounding box center [1240, 451] width 222 height 73
click at [1443, 405] on div "На утриманні" at bounding box center [1439, 414] width 117 height 20
click at [1400, 445] on li "Прийнято" at bounding box center [1450, 443] width 169 height 33
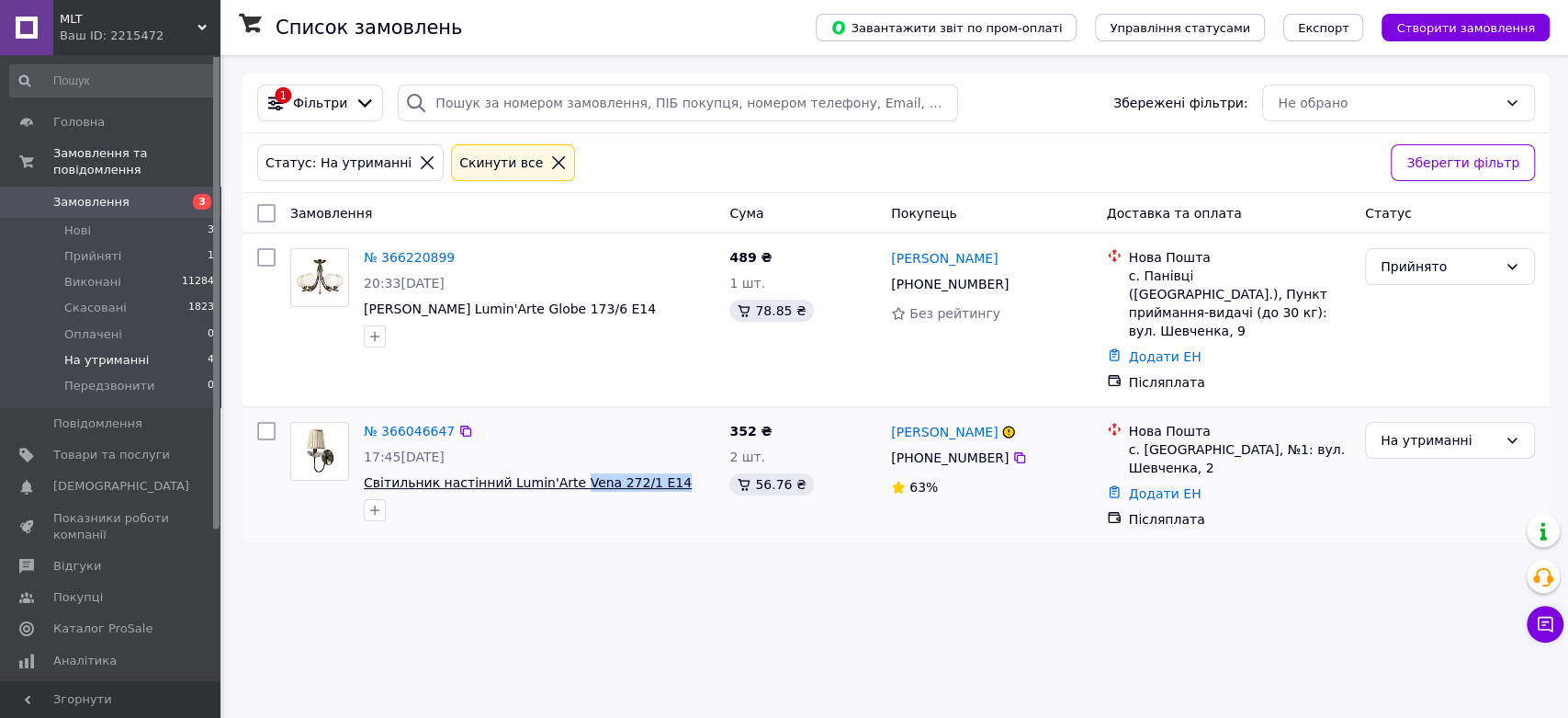
drag, startPoint x: 673, startPoint y: 473, endPoint x: 560, endPoint y: 467, distance: 113.2
click at [560, 467] on div "№ 366046647 17:45, 10.10.2025 Світильник настінний Lumin'Arte Vena 272/1 E14" at bounding box center [539, 471] width 366 height 114
click at [393, 424] on link "№ 366046647" at bounding box center [409, 431] width 91 height 14
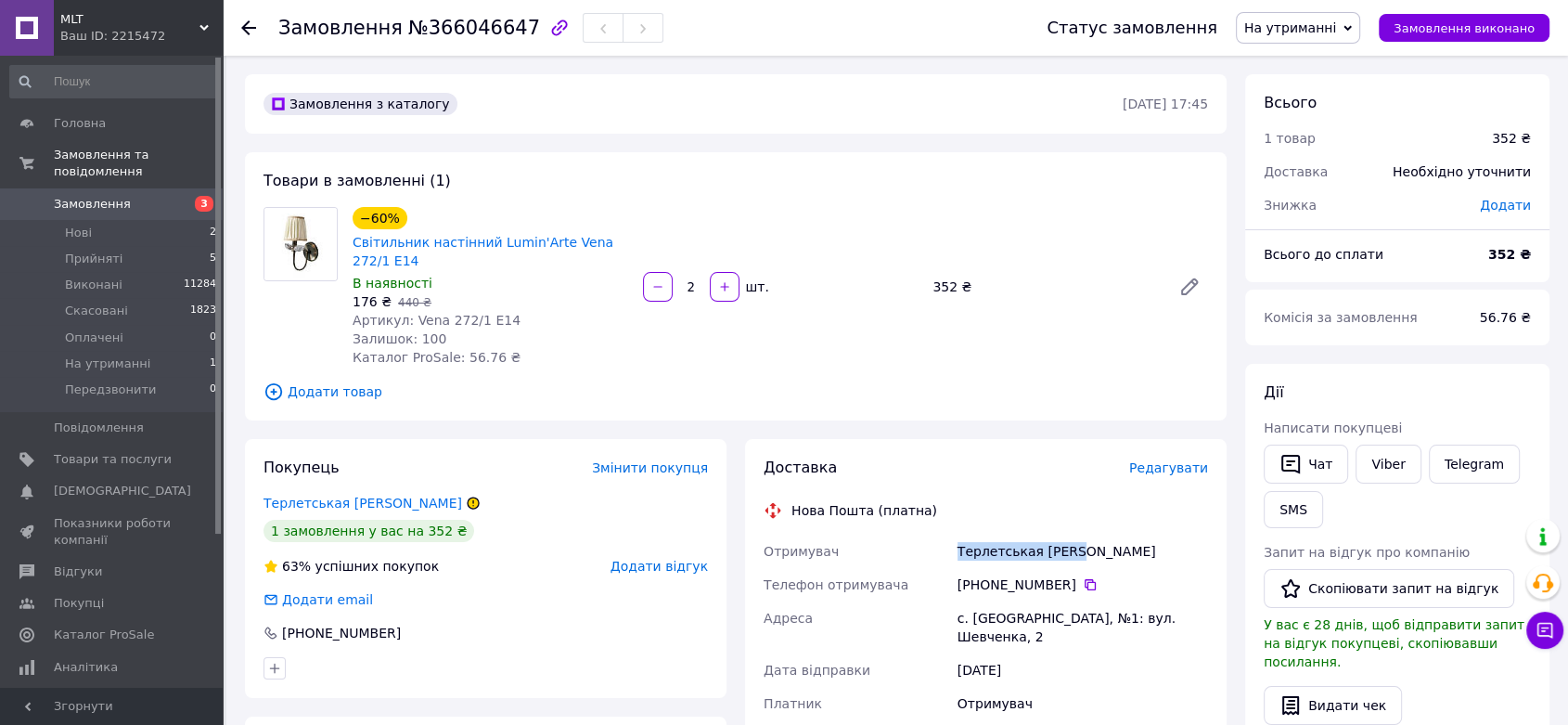
drag, startPoint x: 1064, startPoint y: 551, endPoint x: 957, endPoint y: 556, distance: 107.1
click at [957, 556] on div "Терлетськая [PERSON_NAME]" at bounding box center [1083, 551] width 258 height 33
click at [1085, 579] on icon at bounding box center [1089, 584] width 11 height 11
drag, startPoint x: 973, startPoint y: 618, endPoint x: 1049, endPoint y: 620, distance: 76.0
click at [1049, 620] on div "с. [GEOGRAPHIC_DATA], №1: вул. Шевченка, 2" at bounding box center [1083, 627] width 258 height 52
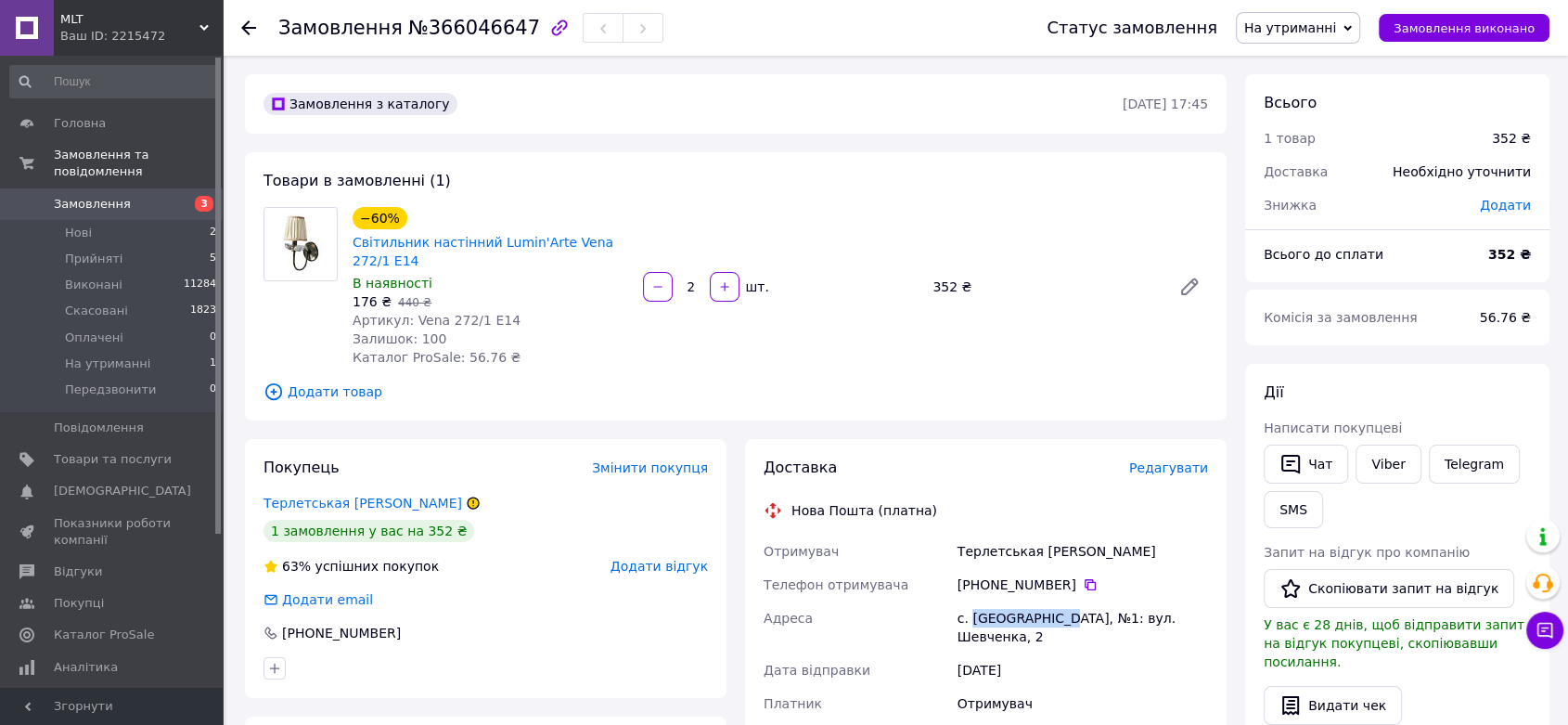
click at [1360, 20] on span "На утриманні" at bounding box center [1298, 27] width 125 height 31
click at [1296, 61] on li "Прийнято" at bounding box center [1298, 64] width 123 height 28
click at [146, 220] on li "Нові 2" at bounding box center [114, 233] width 228 height 26
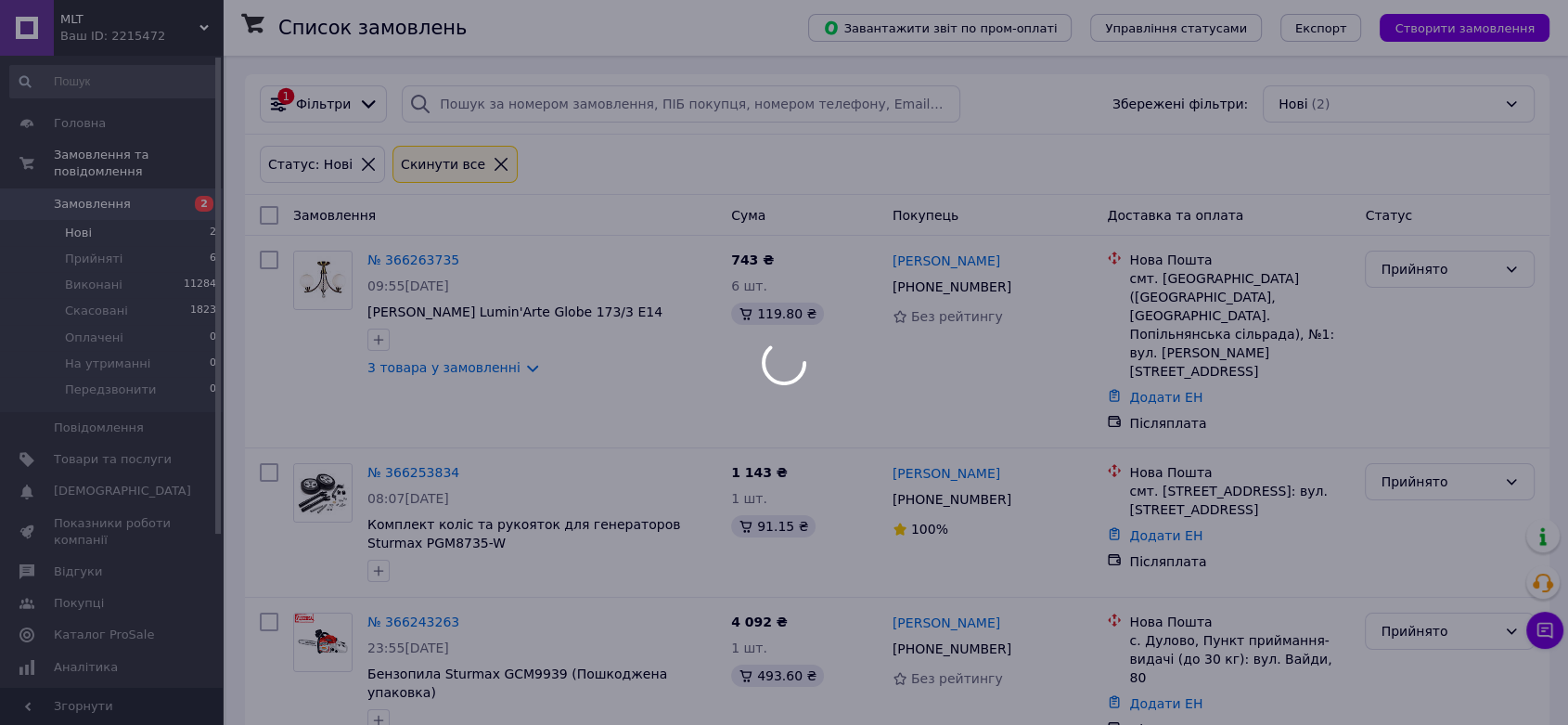
click at [141, 345] on div at bounding box center [784, 362] width 1568 height 725
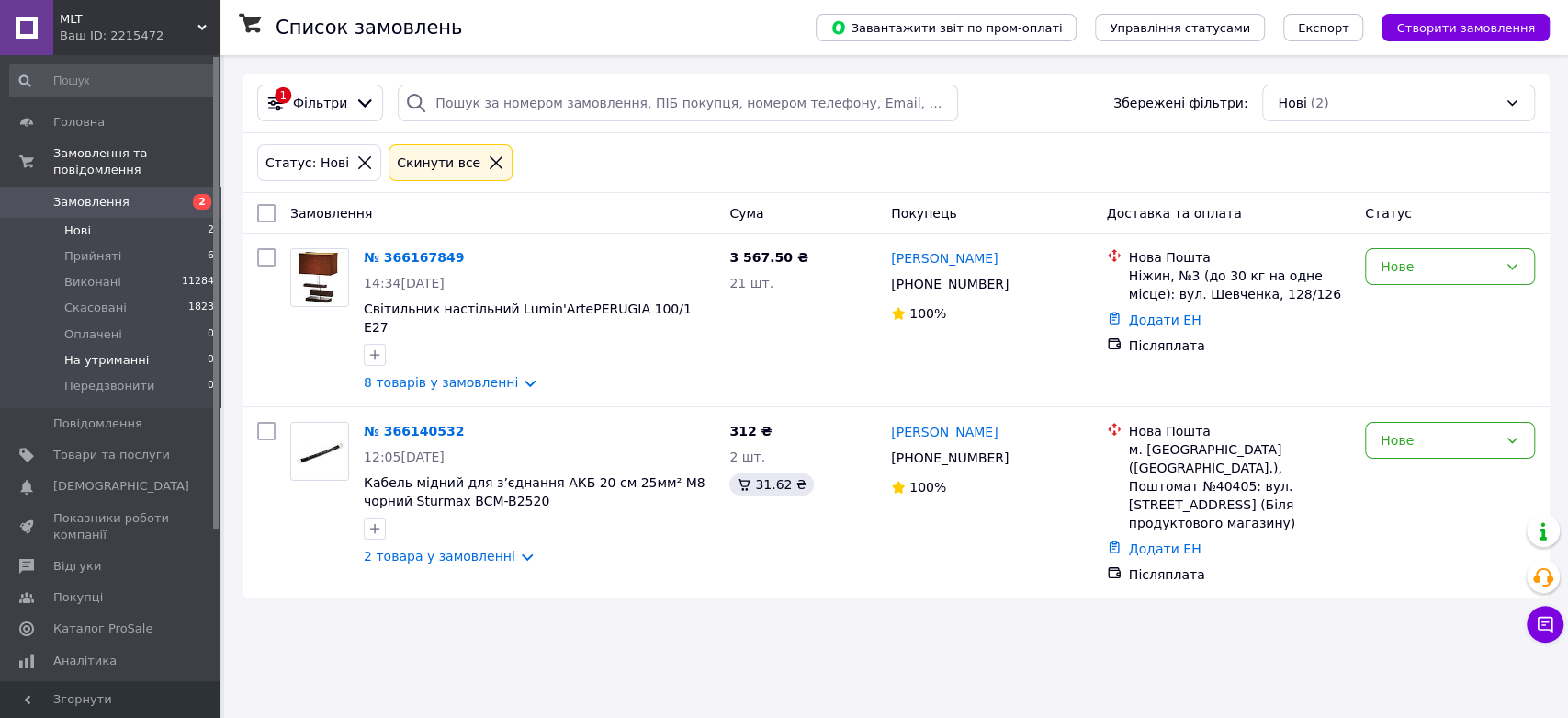
click at [136, 352] on span "На утриманні" at bounding box center [107, 359] width 85 height 16
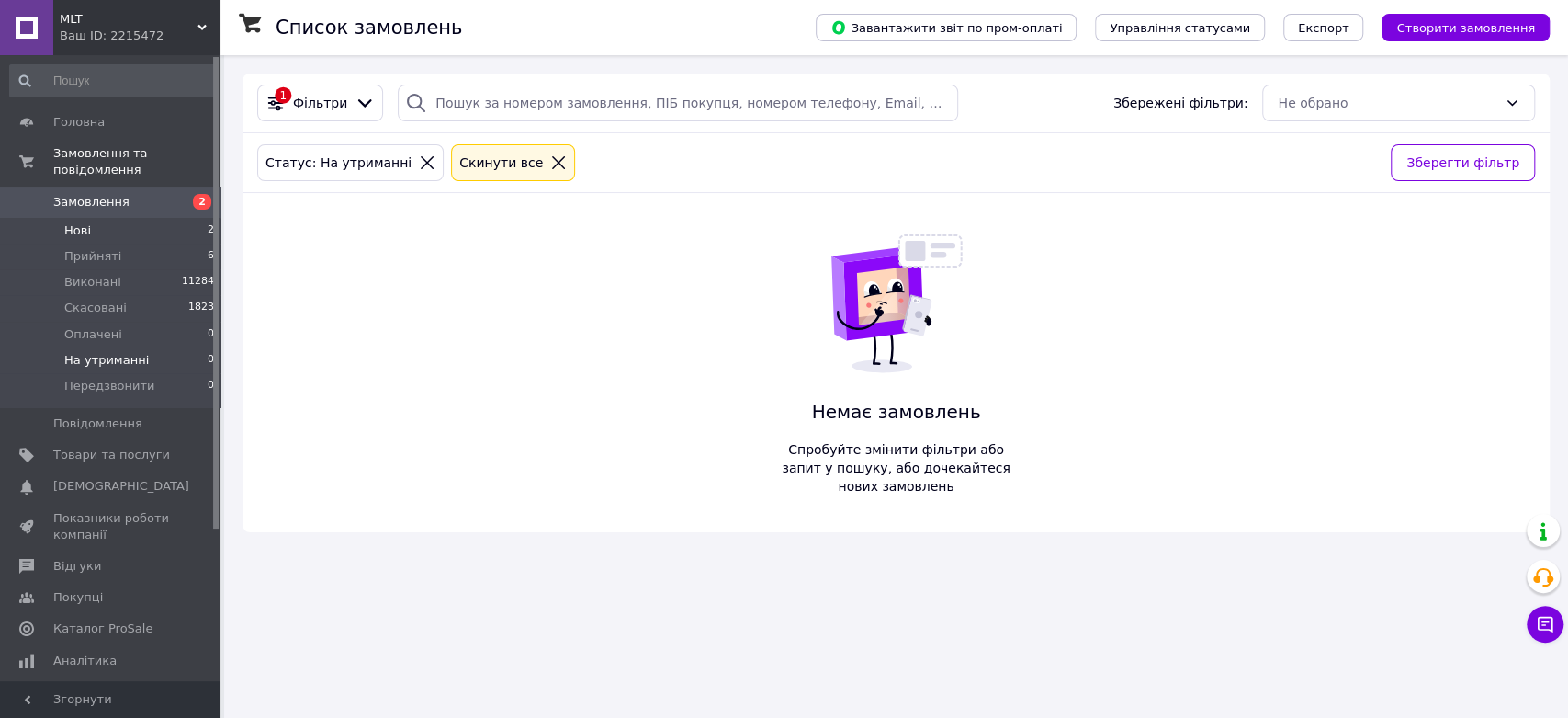
click at [131, 218] on li "Нові 2" at bounding box center [113, 230] width 225 height 26
